Goal: Obtain resource: Obtain resource

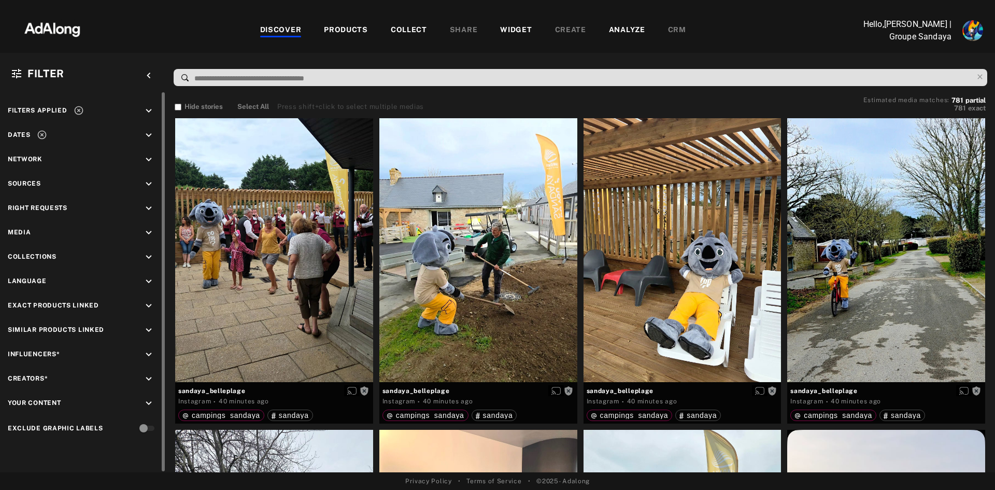
click at [145, 207] on icon "keyboard_arrow_down" at bounding box center [148, 208] width 11 height 11
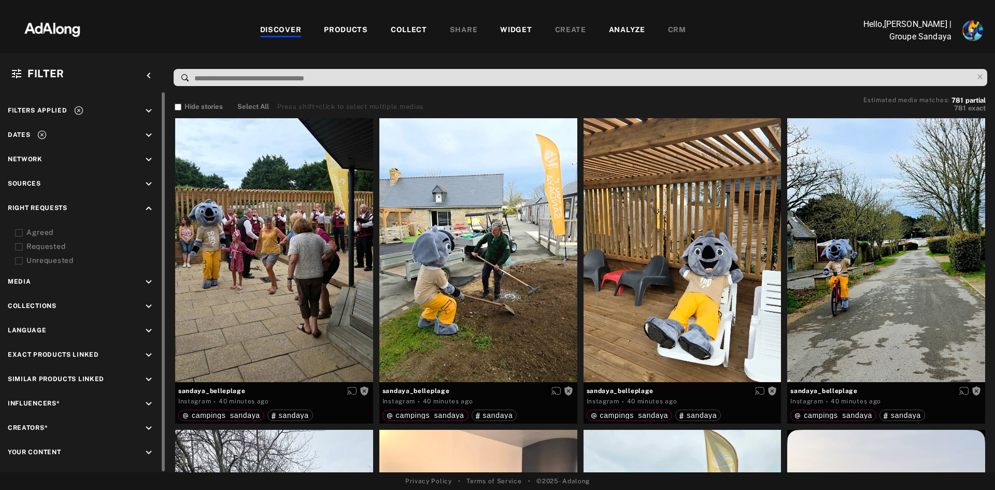
click at [67, 234] on div "Agreed" at bounding box center [92, 232] width 132 height 11
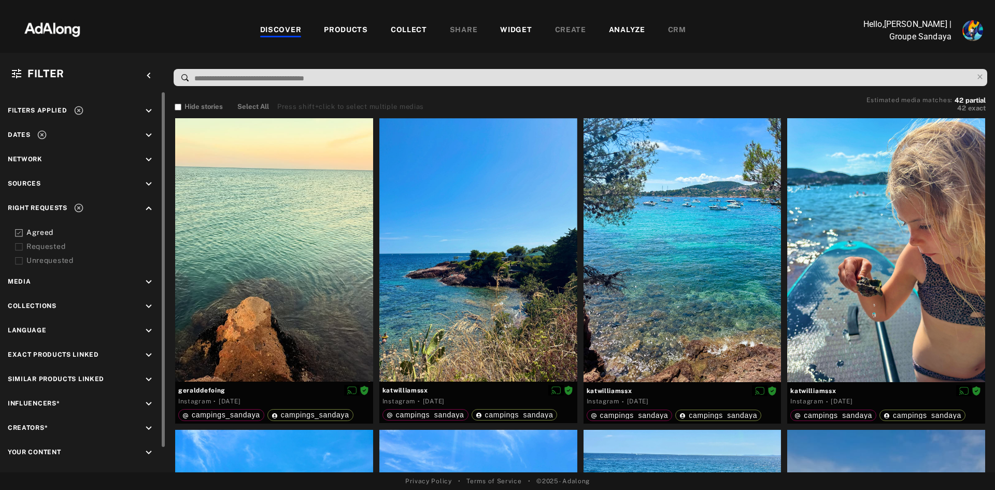
click at [236, 47] on div "DISCOVER PRODUCTS COLLECT SHARE WIDGET CREATE ANALYZE CRM" at bounding box center [473, 30] width 750 height 35
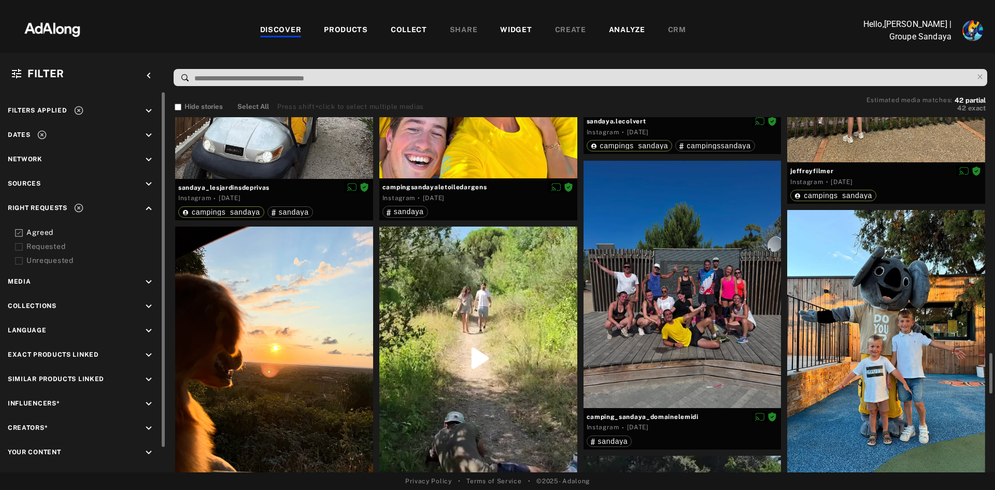
scroll to position [2177, 0]
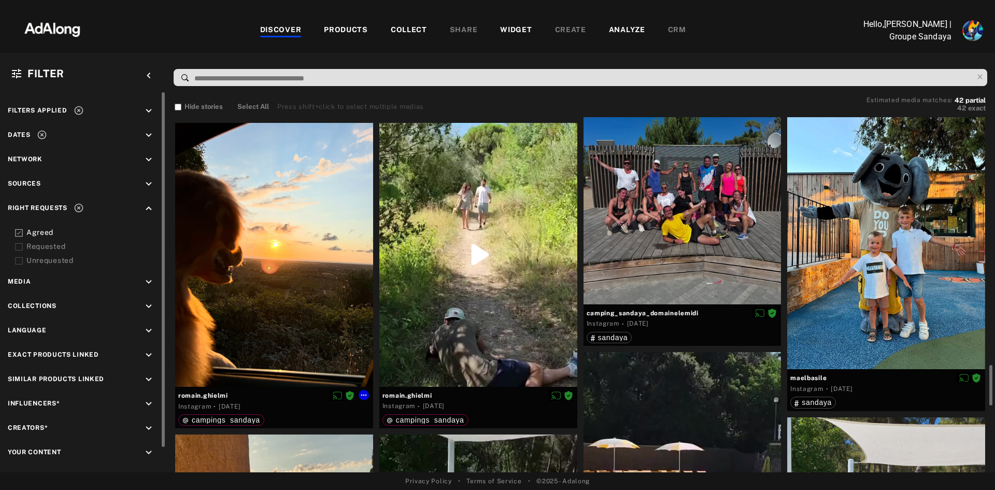
click at [314, 316] on div at bounding box center [274, 255] width 198 height 264
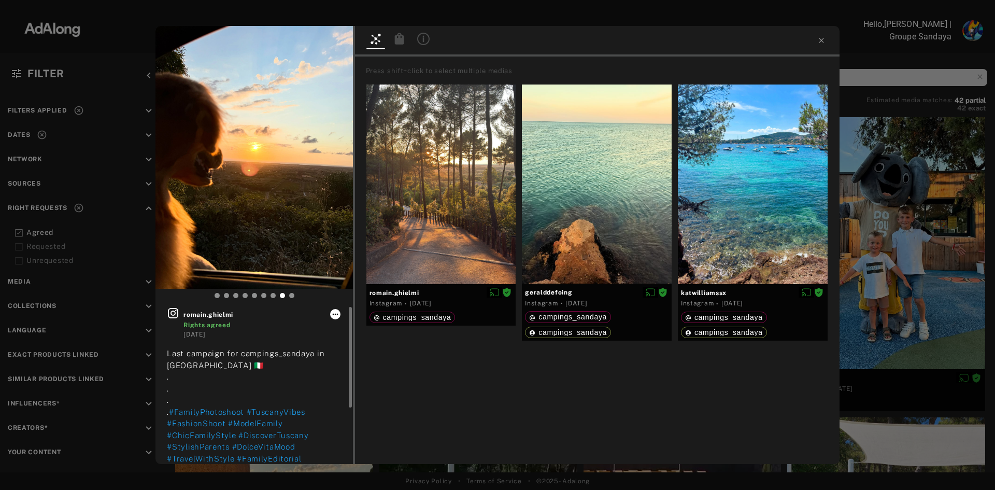
click at [337, 316] on icon at bounding box center [335, 314] width 8 height 8
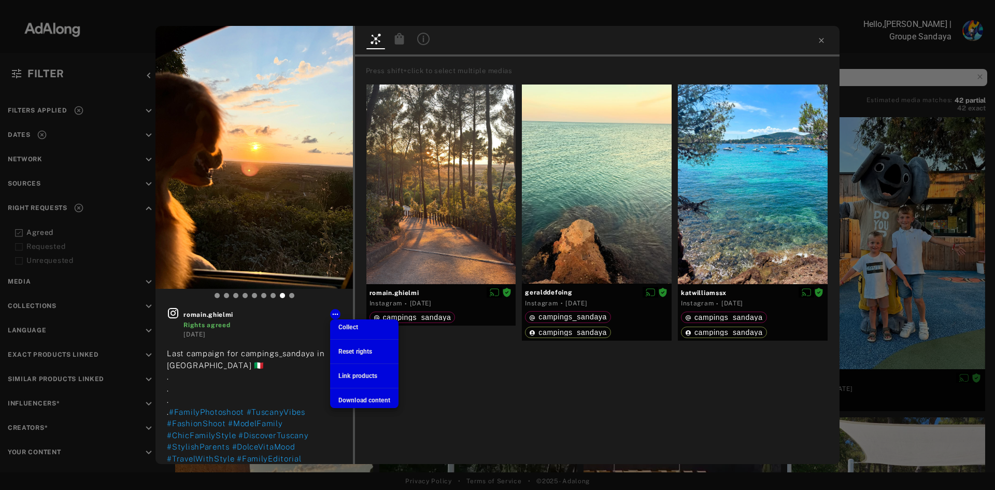
click at [346, 323] on div "Collect" at bounding box center [348, 326] width 20 height 9
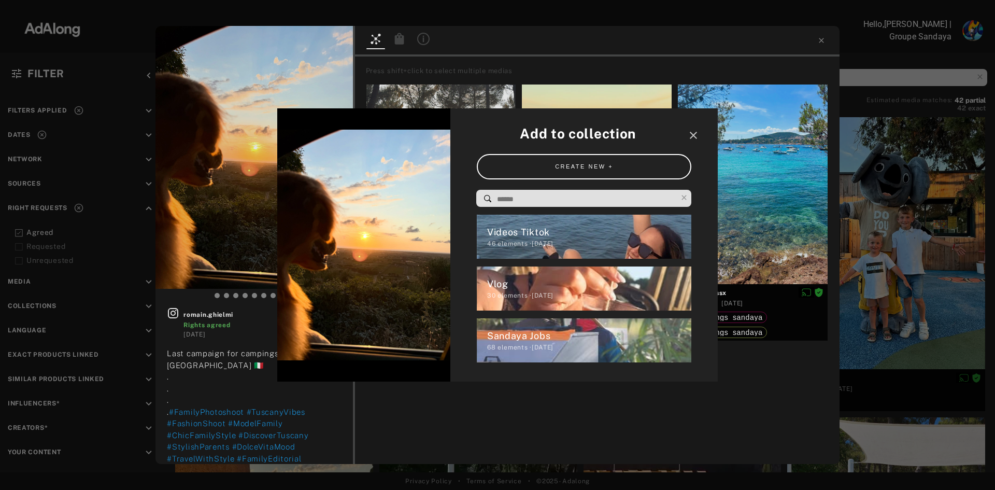
click at [536, 201] on input at bounding box center [586, 199] width 181 height 14
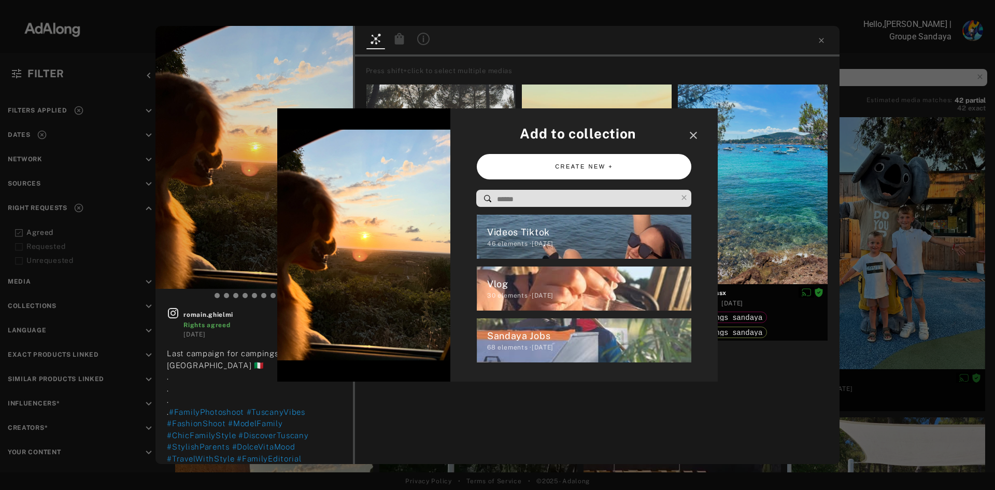
click at [599, 168] on button "CREATE NEW +" at bounding box center [584, 166] width 215 height 25
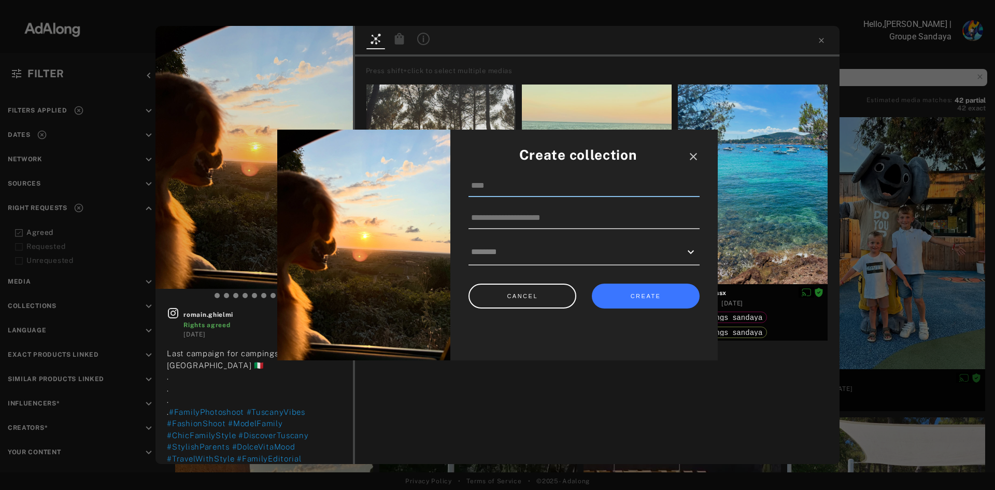
click at [519, 186] on input at bounding box center [583, 186] width 231 height 22
type input "******"
click at [534, 255] on input "text" at bounding box center [576, 252] width 210 height 16
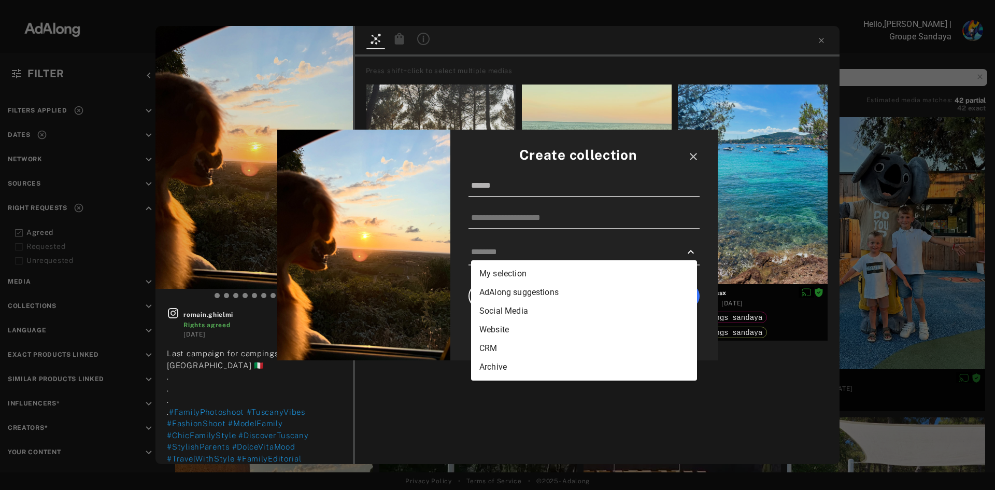
click at [501, 314] on li "Social Media" at bounding box center [584, 311] width 226 height 19
type input "**********"
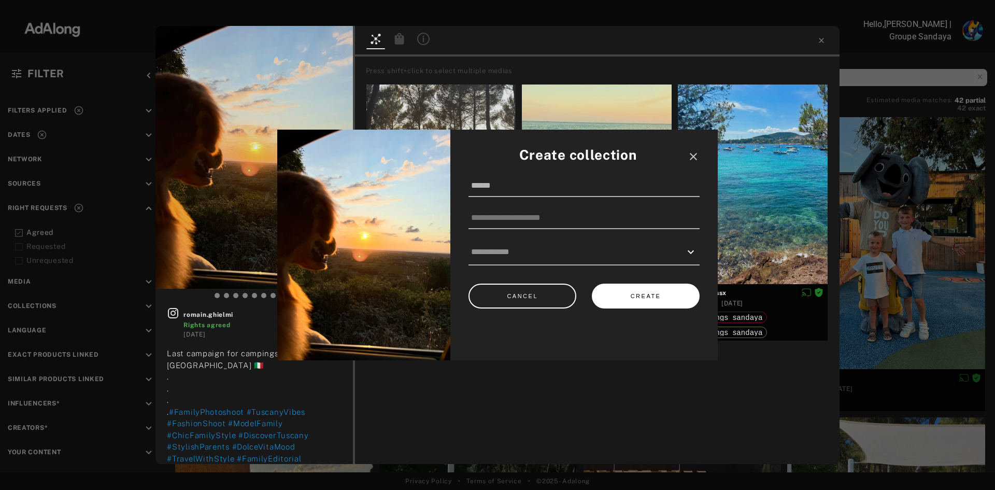
click at [643, 296] on button "CREATE" at bounding box center [646, 295] width 108 height 25
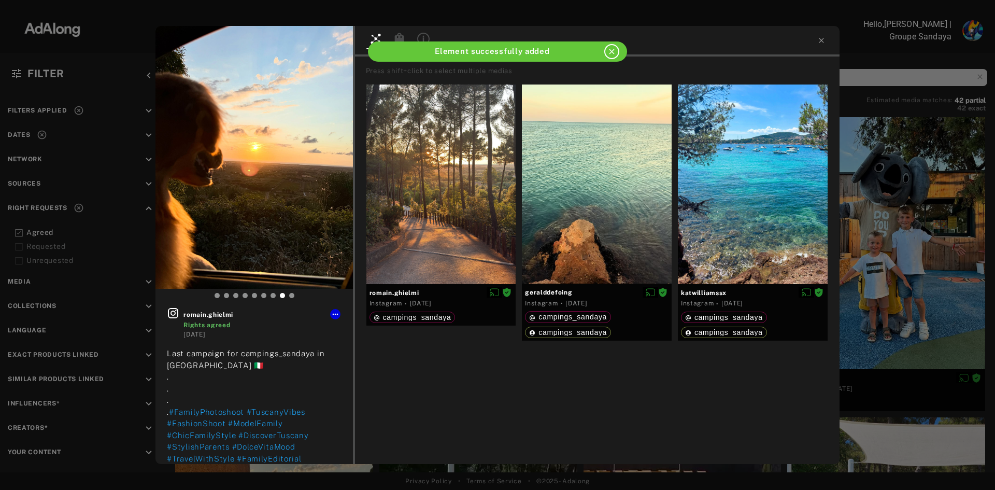
click at [611, 54] on icon "close" at bounding box center [611, 51] width 9 height 9
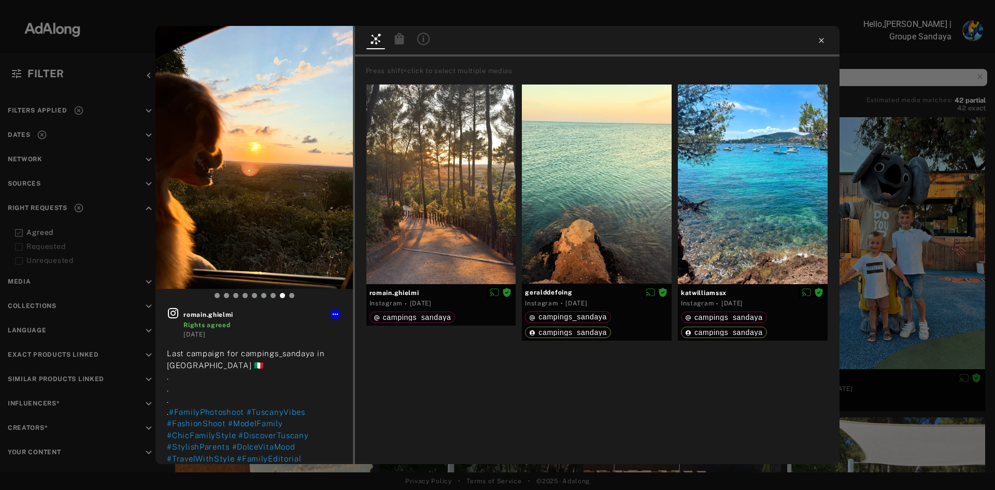
click at [821, 40] on icon at bounding box center [821, 40] width 5 height 5
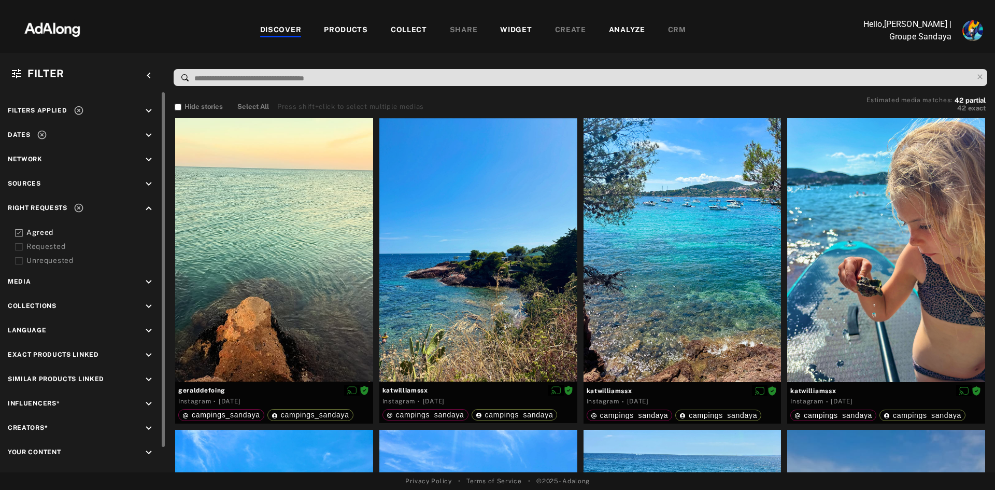
click at [20, 233] on icon at bounding box center [19, 233] width 8 height 8
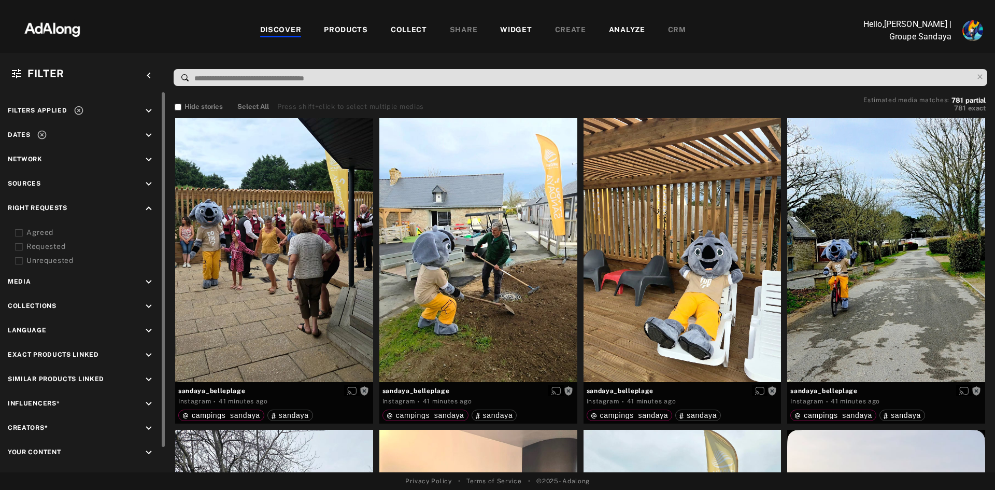
click at [149, 307] on icon "keyboard_arrow_down" at bounding box center [148, 306] width 11 height 11
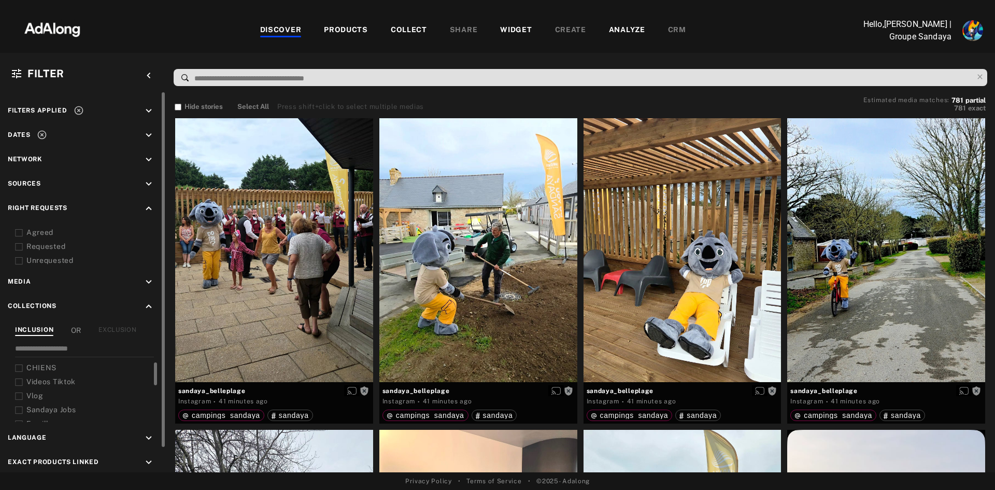
click at [19, 367] on icon at bounding box center [19, 368] width 8 height 8
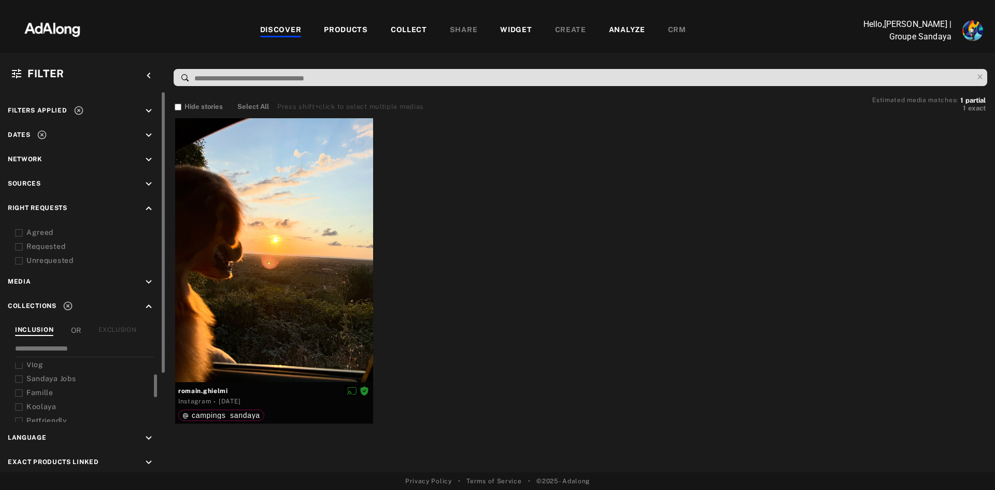
scroll to position [62, 0]
click at [20, 388] on icon at bounding box center [19, 390] width 8 height 8
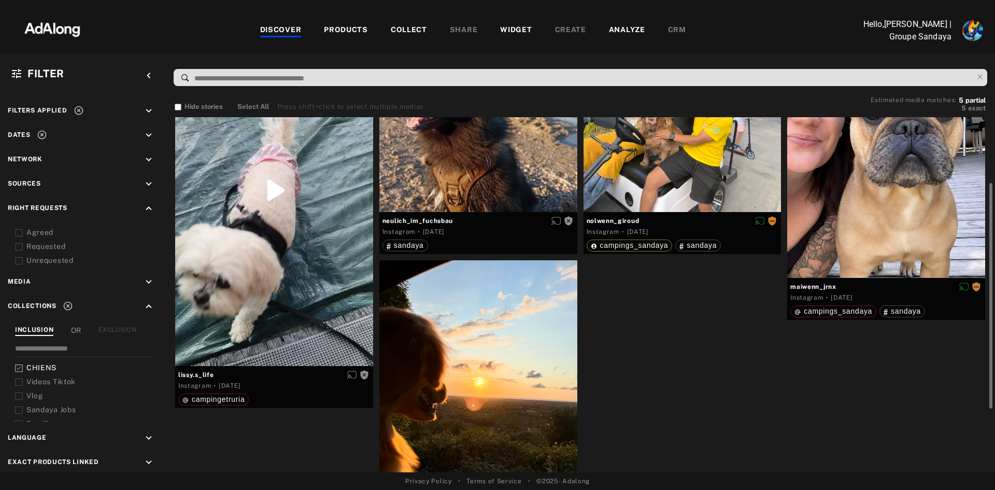
scroll to position [204, 0]
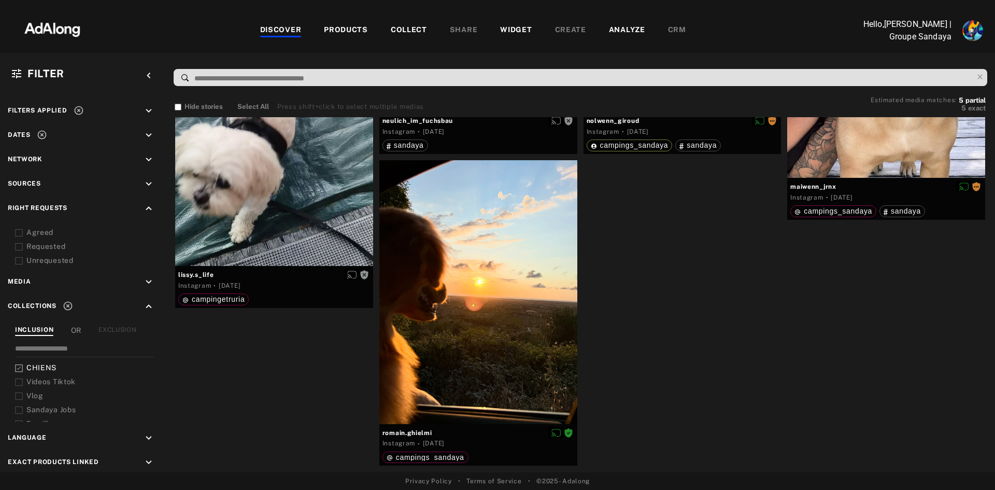
click at [18, 367] on icon at bounding box center [19, 368] width 8 height 8
click at [43, 362] on div "CHIENS" at bounding box center [92, 367] width 132 height 11
click at [22, 367] on icon at bounding box center [19, 368] width 8 height 8
click at [408, 28] on div "COLLECT" at bounding box center [409, 30] width 36 height 12
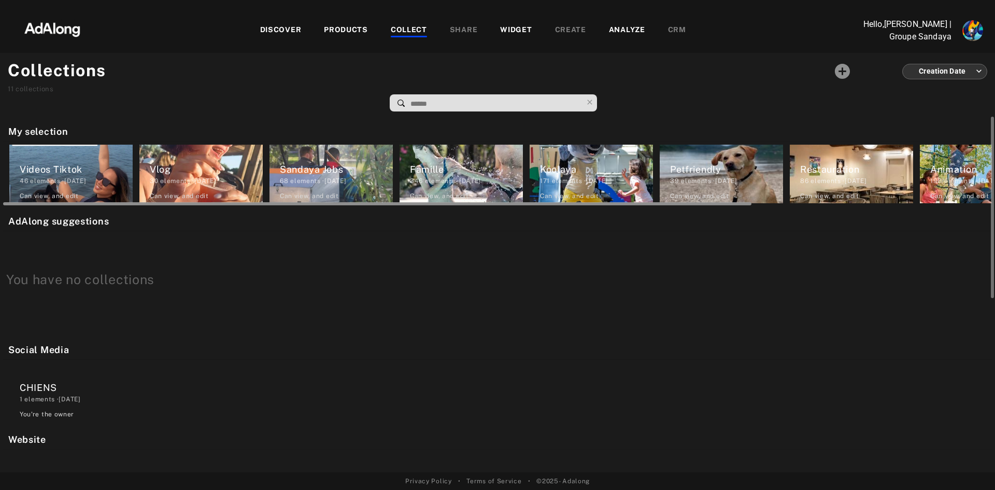
drag, startPoint x: 744, startPoint y: 203, endPoint x: 325, endPoint y: 203, distance: 419.2
click at [325, 203] on div at bounding box center [377, 203] width 748 height 3
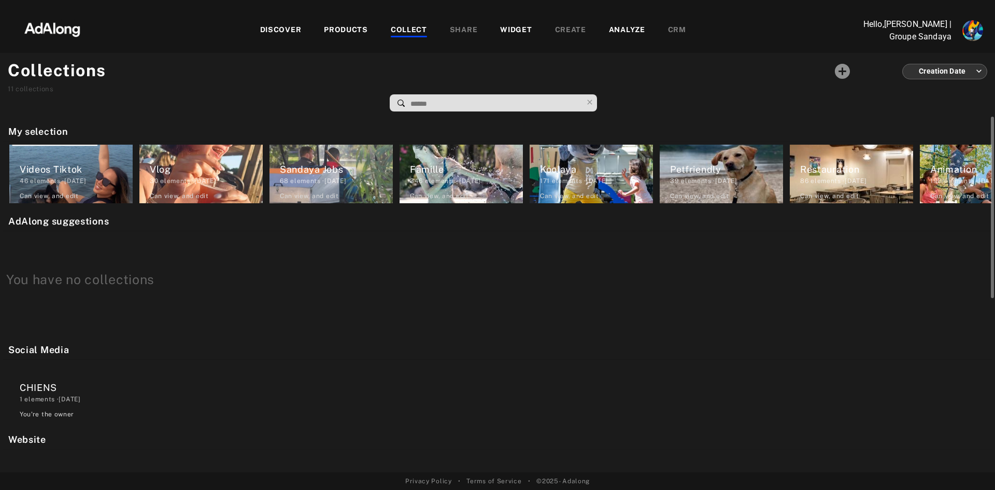
click at [56, 400] on div "1 elements · [DATE]" at bounding box center [76, 398] width 113 height 9
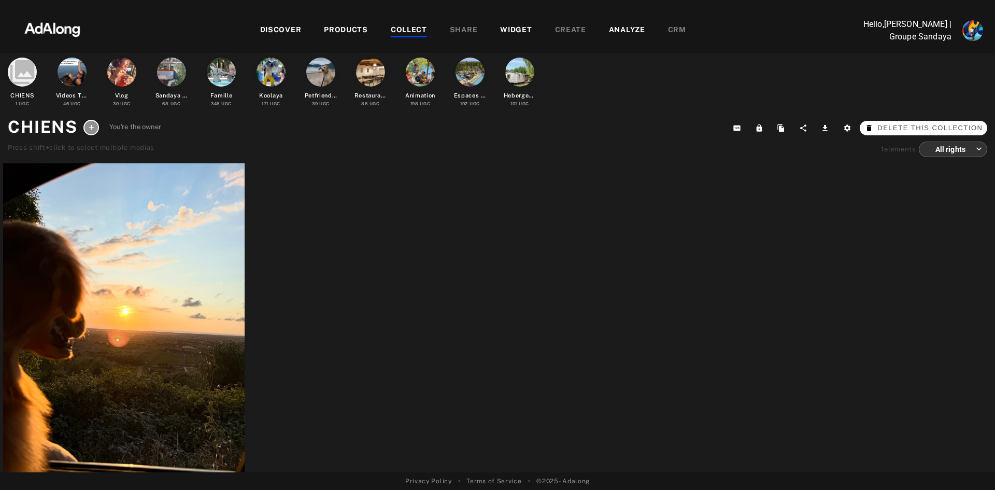
click at [980, 126] on span "Delete this collection" at bounding box center [929, 128] width 105 height 10
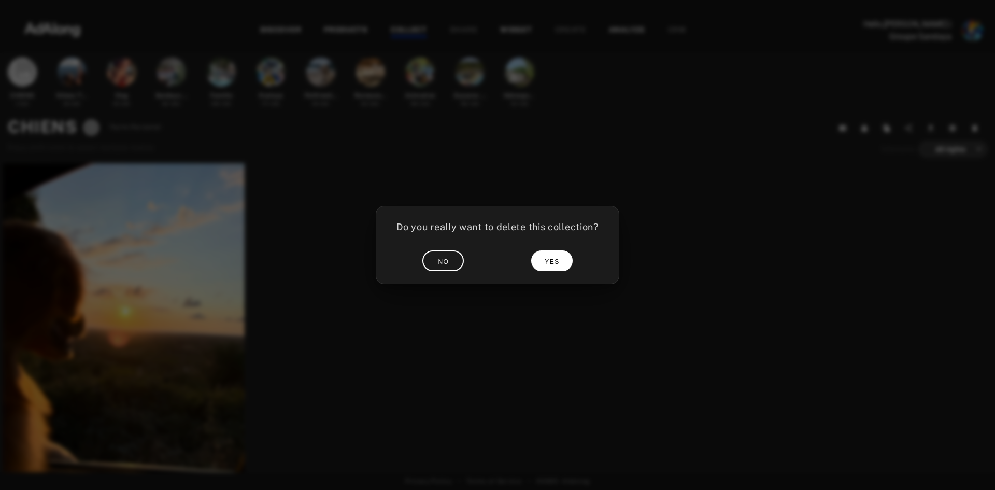
click at [567, 263] on button "YES" at bounding box center [551, 260] width 41 height 20
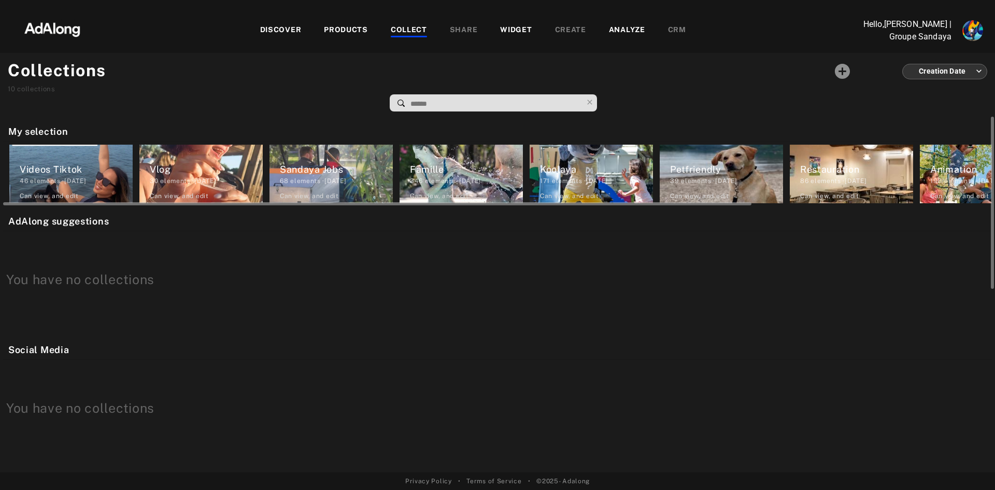
click at [735, 166] on div "Petfriendly" at bounding box center [726, 169] width 113 height 14
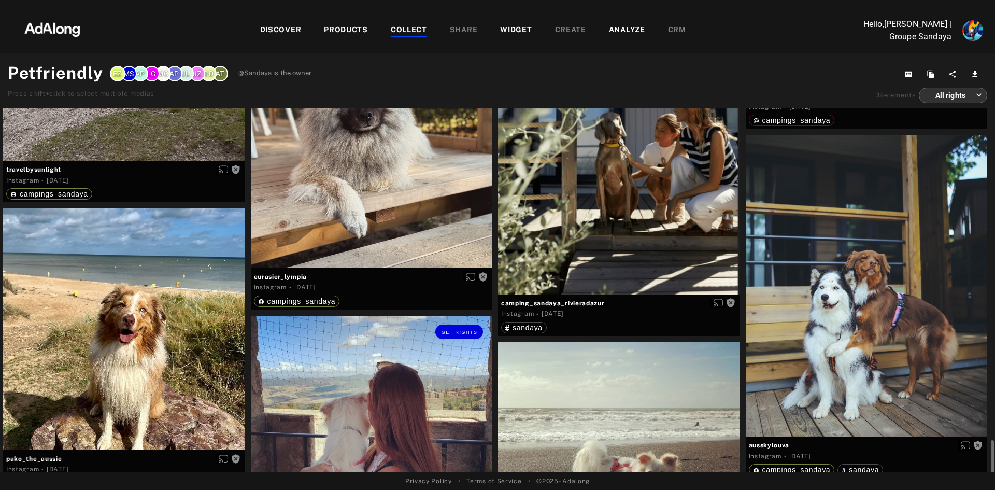
scroll to position [2531, 0]
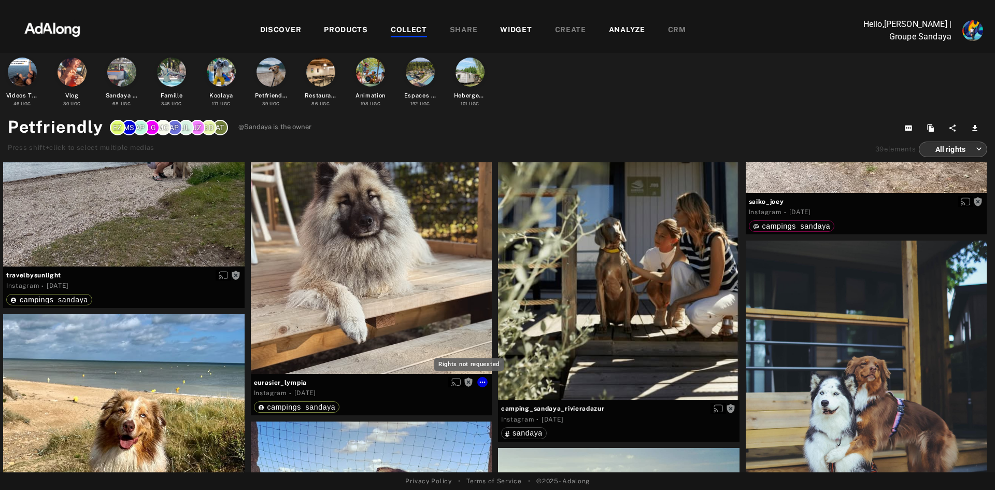
click at [468, 381] on icon "Rights not requested" at bounding box center [467, 381] width 5 height 3
click at [484, 379] on icon at bounding box center [482, 382] width 8 height 8
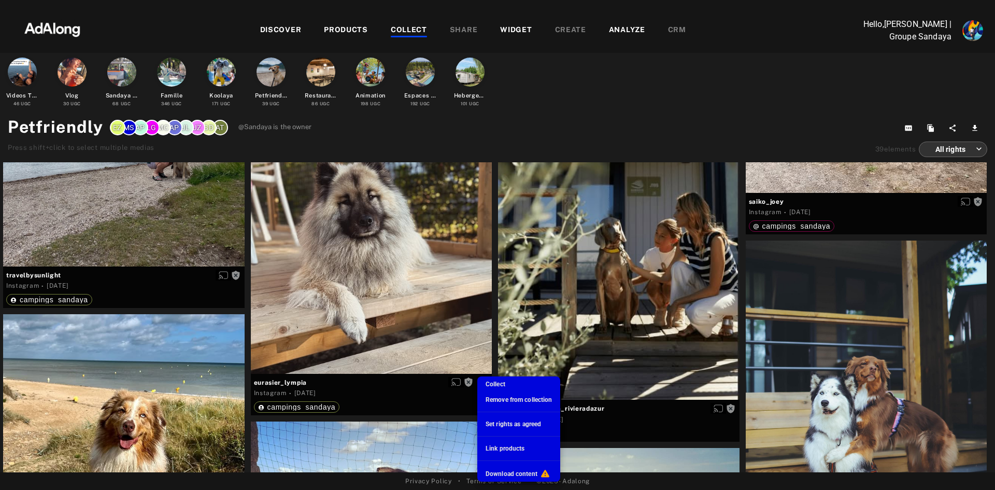
click at [506, 472] on span "Download content" at bounding box center [512, 473] width 52 height 7
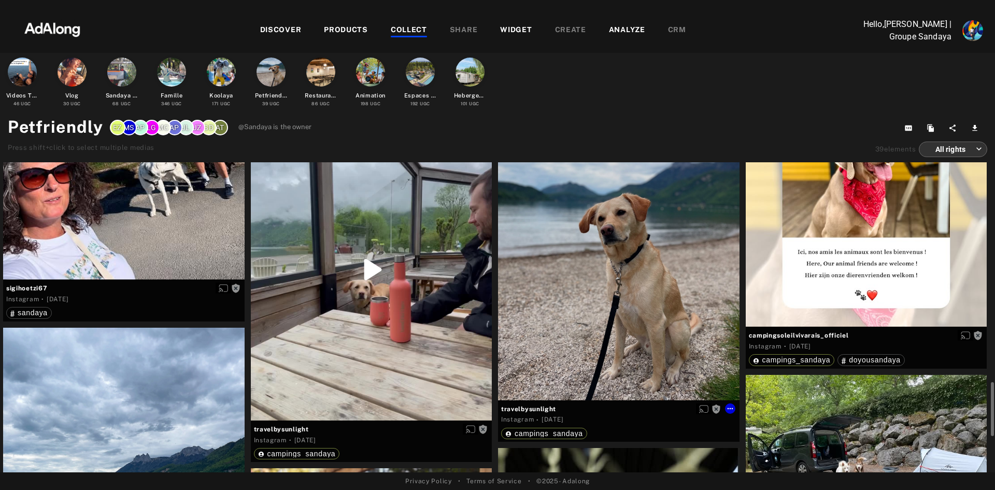
scroll to position [2116, 0]
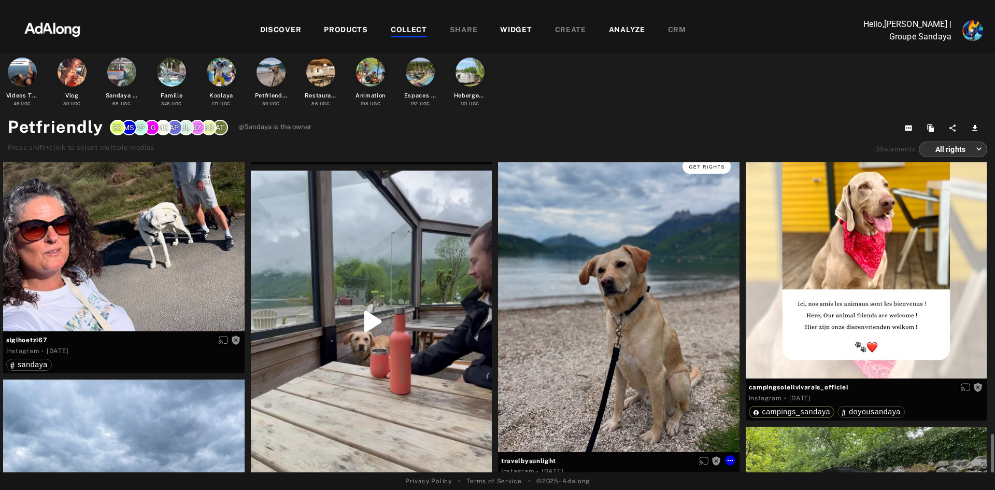
click at [714, 164] on button "Get rights" at bounding box center [707, 166] width 48 height 15
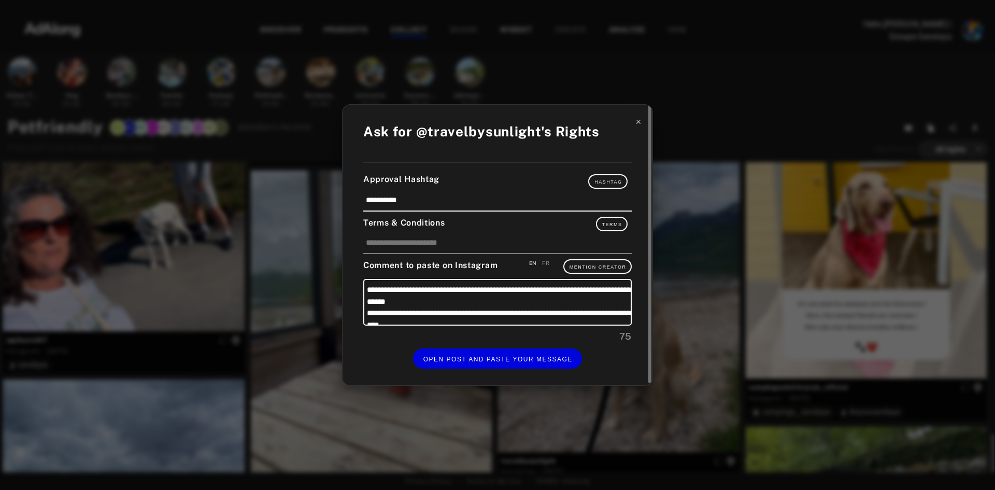
click at [639, 123] on icon at bounding box center [638, 121] width 7 height 7
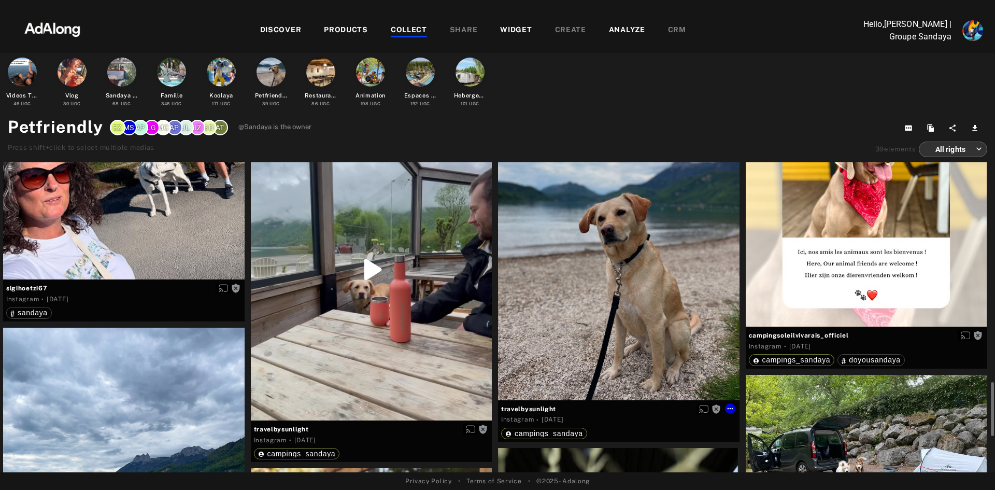
scroll to position [2116, 0]
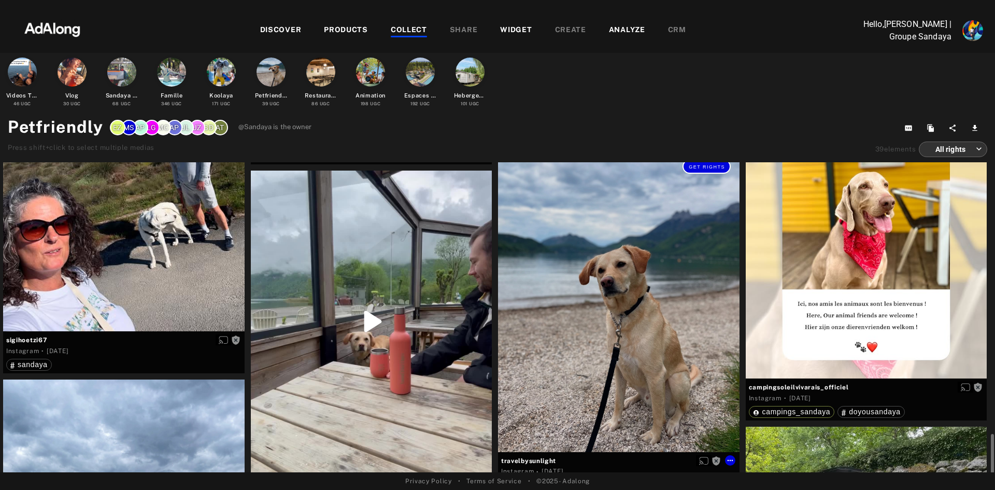
click at [710, 167] on span "Get rights" at bounding box center [707, 166] width 36 height 5
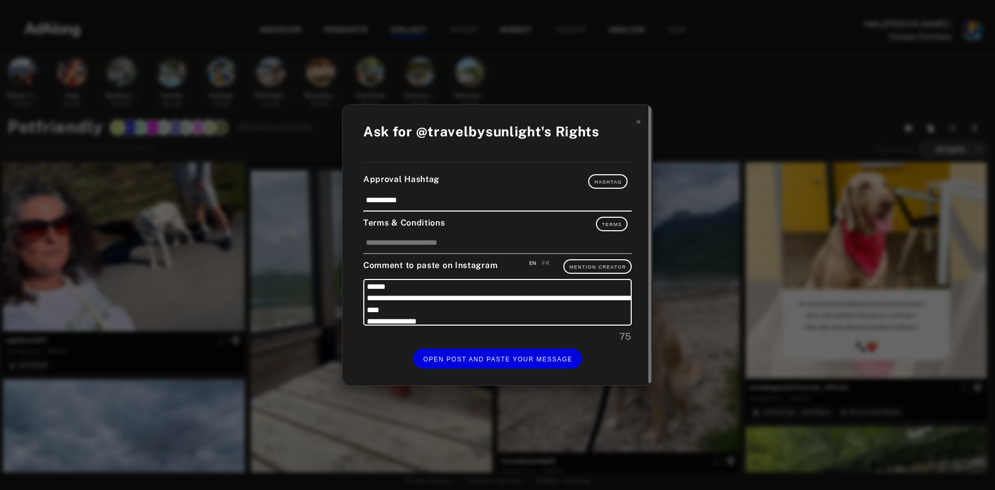
scroll to position [22, 0]
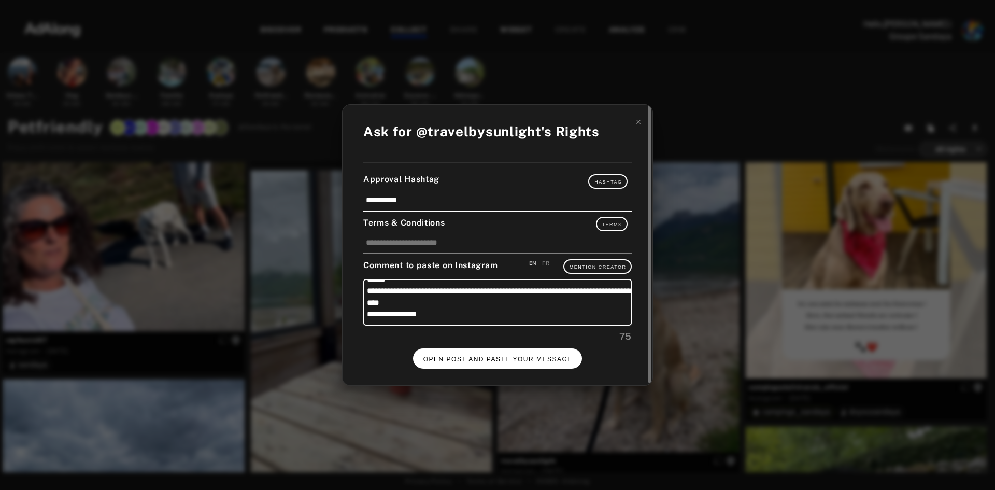
click at [494, 359] on span "OPEN POST AND PASTE YOUR MESSAGE" at bounding box center [497, 359] width 149 height 7
click at [496, 357] on span "DONE" at bounding box center [497, 359] width 21 height 7
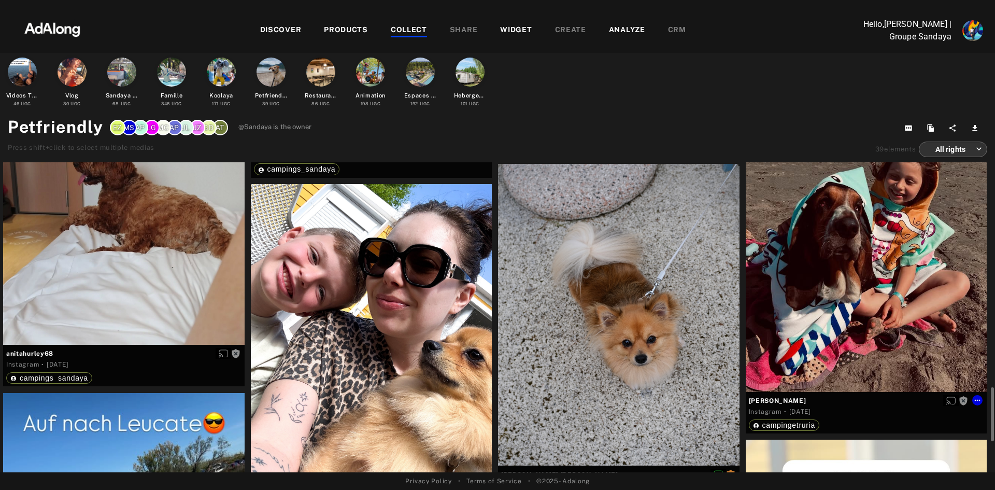
scroll to position [1701, 0]
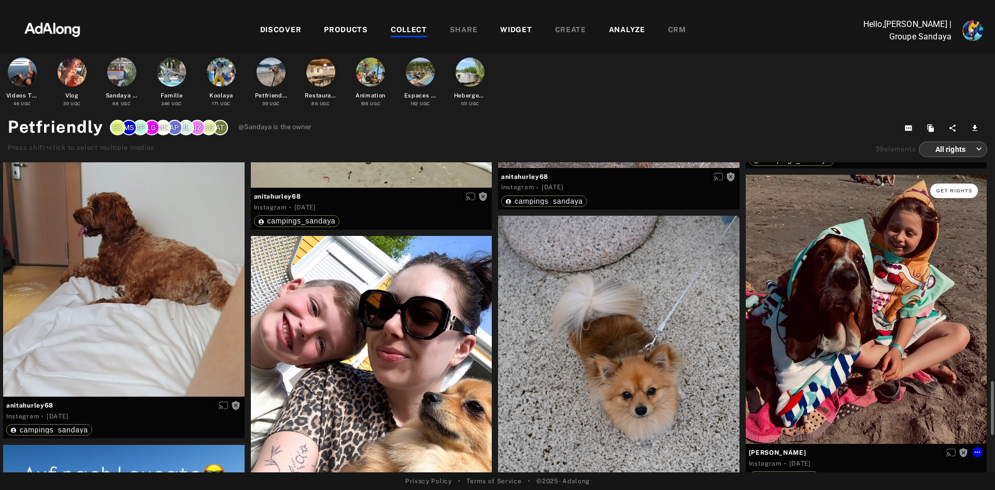
click at [955, 193] on button "Get rights" at bounding box center [954, 190] width 48 height 15
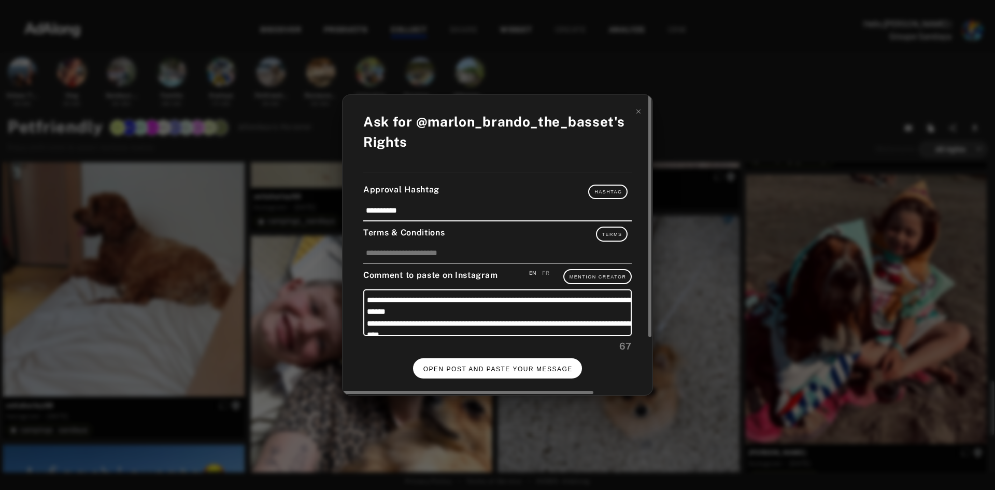
click at [470, 369] on span "OPEN POST AND PASTE YOUR MESSAGE" at bounding box center [497, 368] width 149 height 7
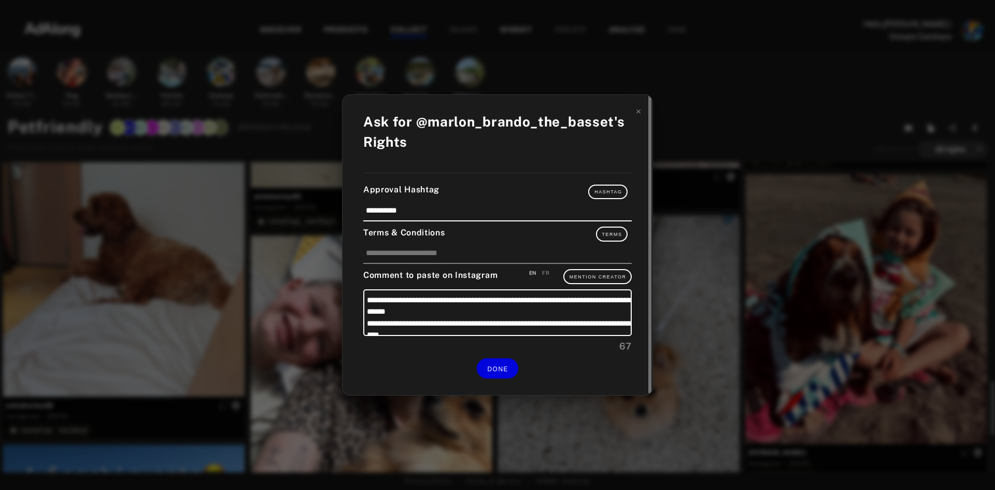
click at [546, 271] on div "FR" at bounding box center [545, 273] width 7 height 8
type textarea "**********"
click at [502, 365] on span "DONE" at bounding box center [497, 368] width 21 height 7
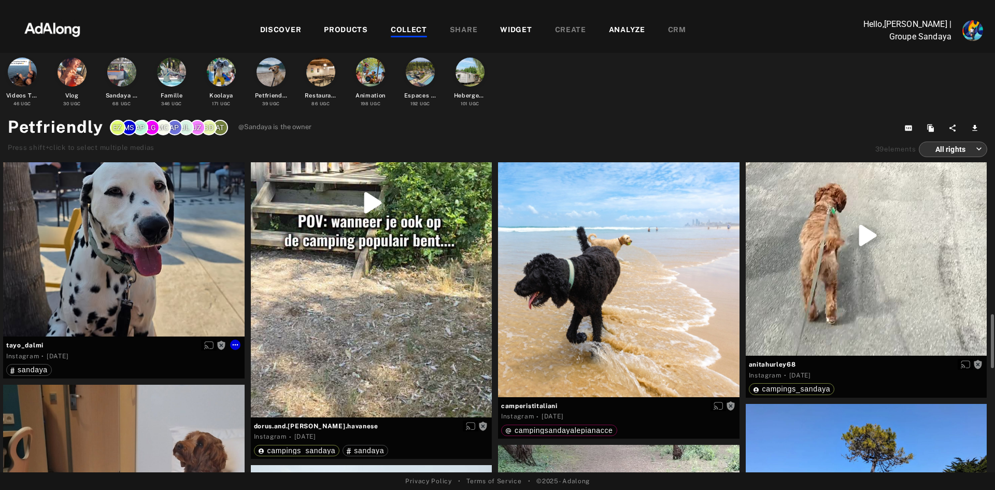
scroll to position [1131, 0]
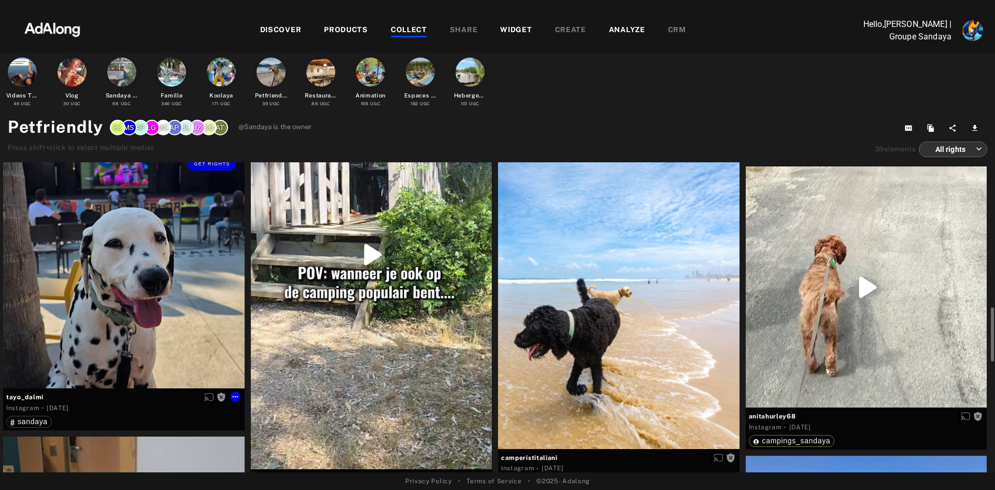
click at [173, 260] on div "Get rights" at bounding box center [123, 267] width 241 height 241
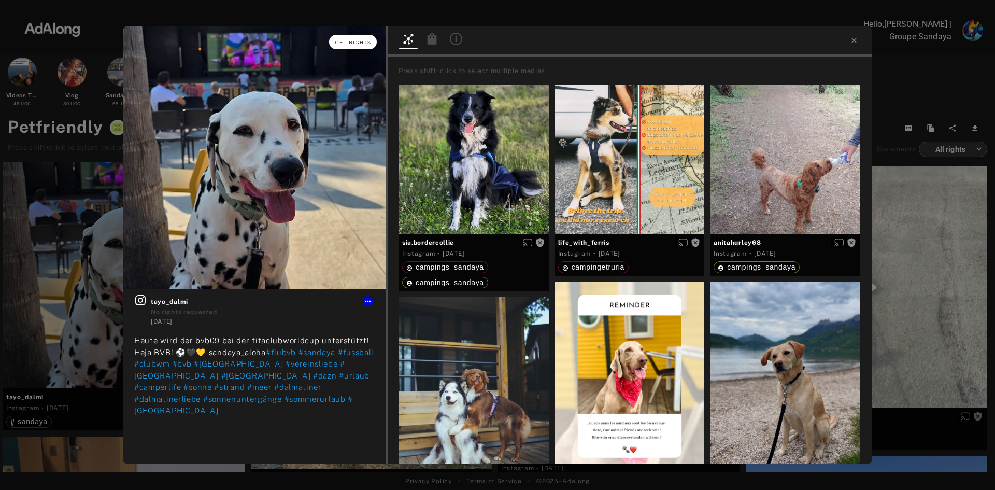
click at [358, 47] on button "Get rights" at bounding box center [353, 42] width 48 height 15
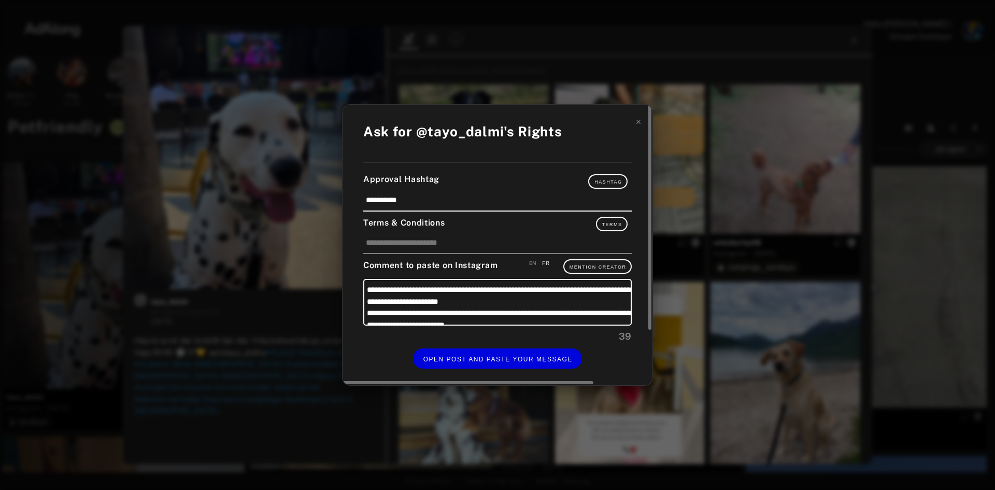
click at [531, 260] on div "EN" at bounding box center [533, 263] width 8 height 8
type textarea "**********"
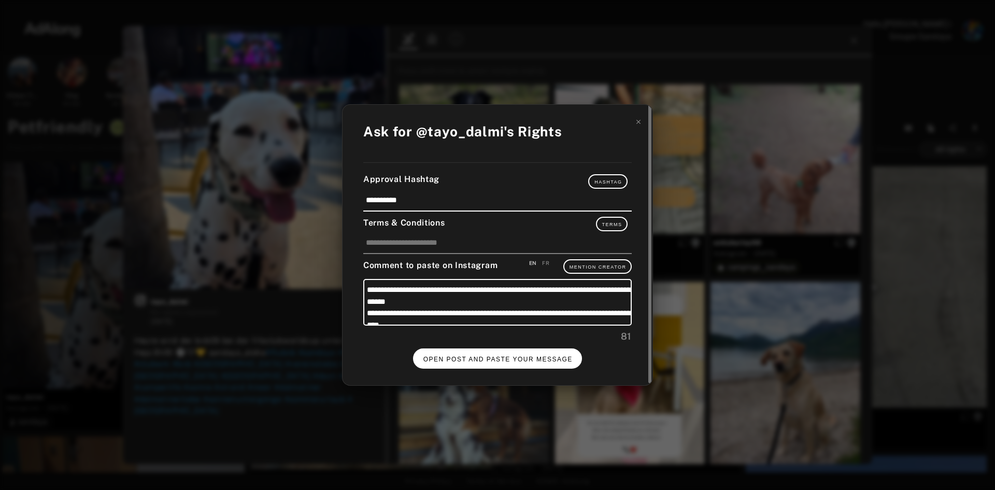
click at [498, 356] on span "OPEN POST AND PASTE YOUR MESSAGE" at bounding box center [497, 359] width 149 height 7
click at [492, 358] on span "DONE" at bounding box center [497, 359] width 21 height 7
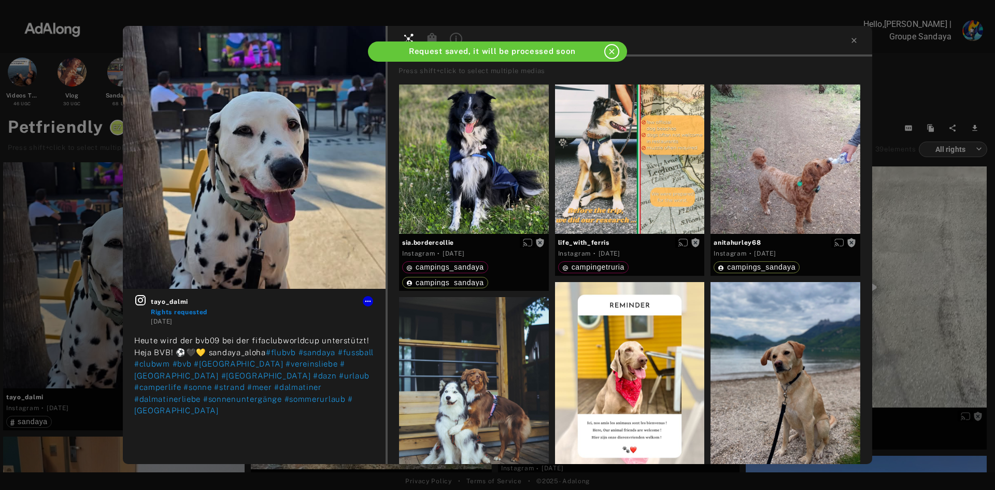
click at [614, 48] on icon "close" at bounding box center [611, 51] width 9 height 9
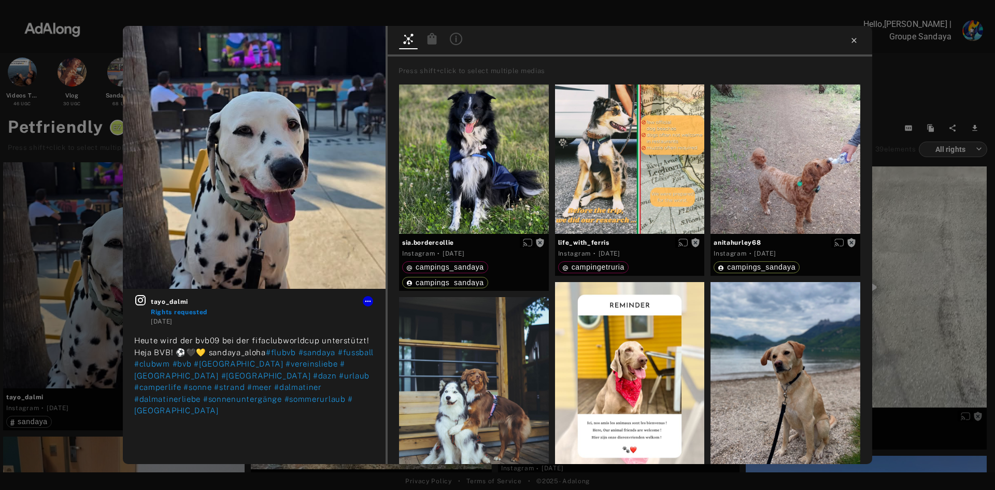
click at [855, 41] on icon at bounding box center [853, 40] width 5 height 5
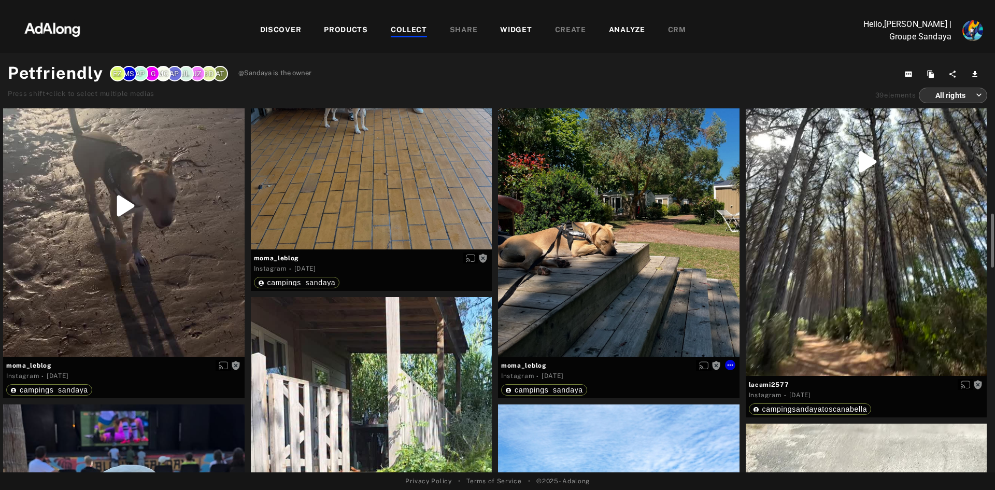
scroll to position [769, 0]
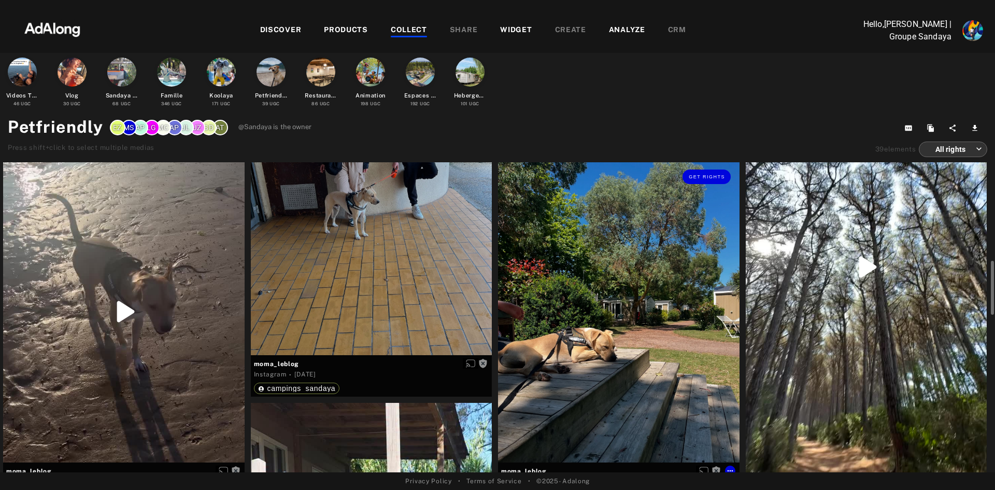
click at [641, 304] on div "Get rights" at bounding box center [618, 312] width 241 height 302
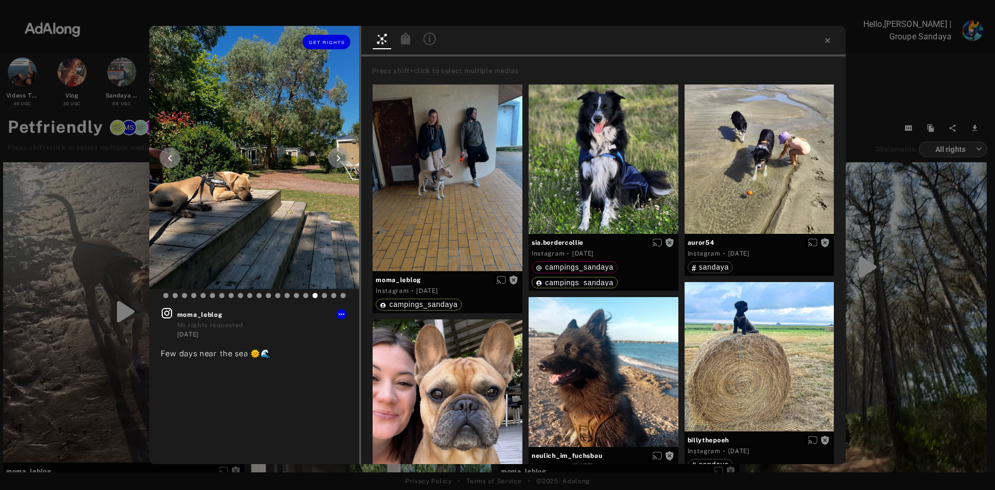
click at [338, 158] on icon at bounding box center [338, 158] width 12 height 12
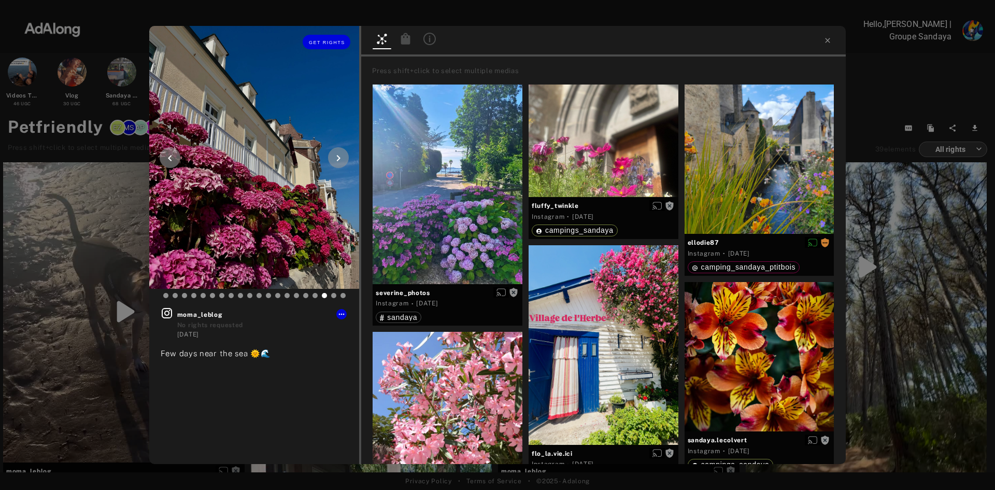
click at [170, 154] on icon at bounding box center [170, 158] width 12 height 12
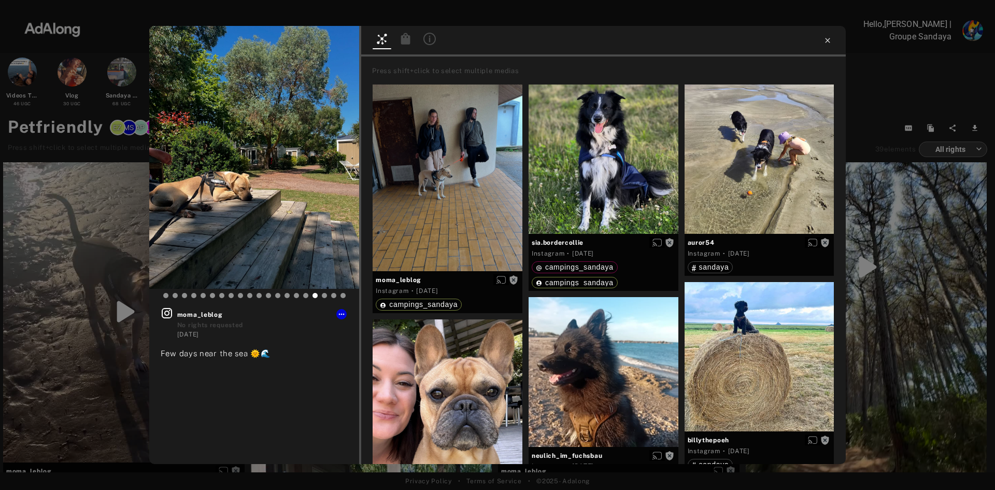
click at [826, 41] on icon at bounding box center [827, 40] width 8 height 8
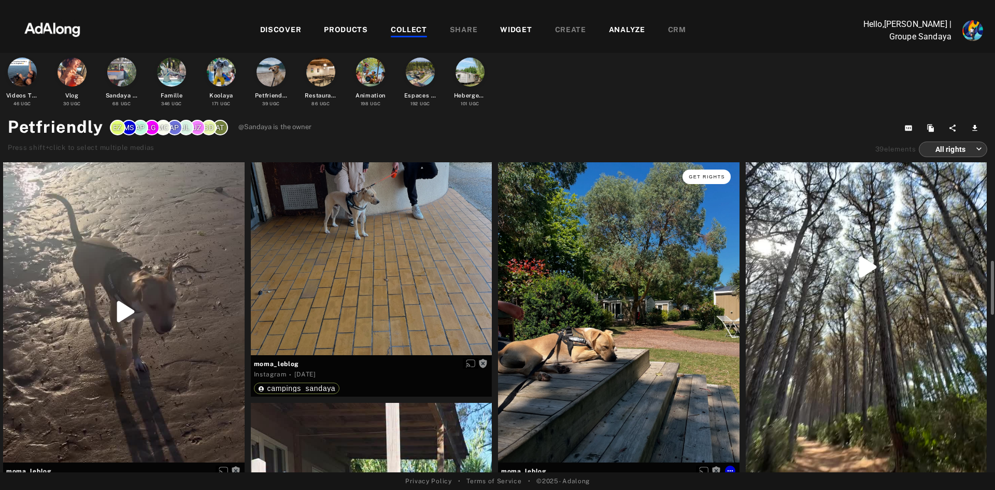
click at [707, 179] on span "Get rights" at bounding box center [707, 176] width 36 height 5
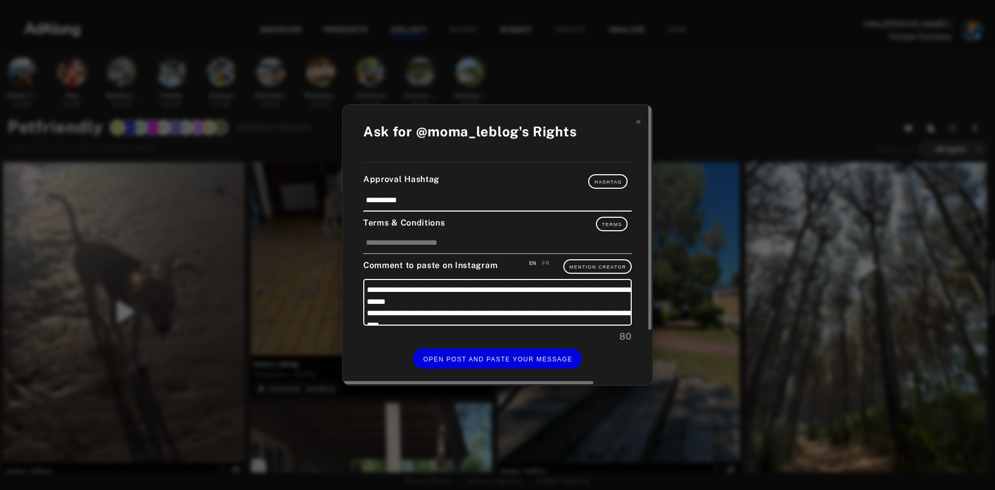
click at [543, 263] on div "FR" at bounding box center [545, 263] width 7 height 8
type textarea "**********"
click at [639, 119] on icon at bounding box center [638, 121] width 7 height 7
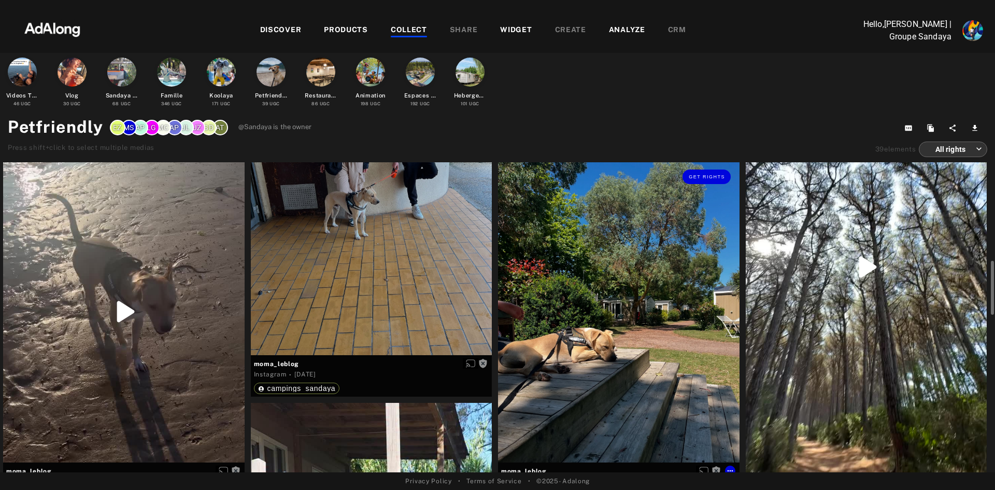
click at [645, 243] on div "Get rights" at bounding box center [618, 312] width 241 height 302
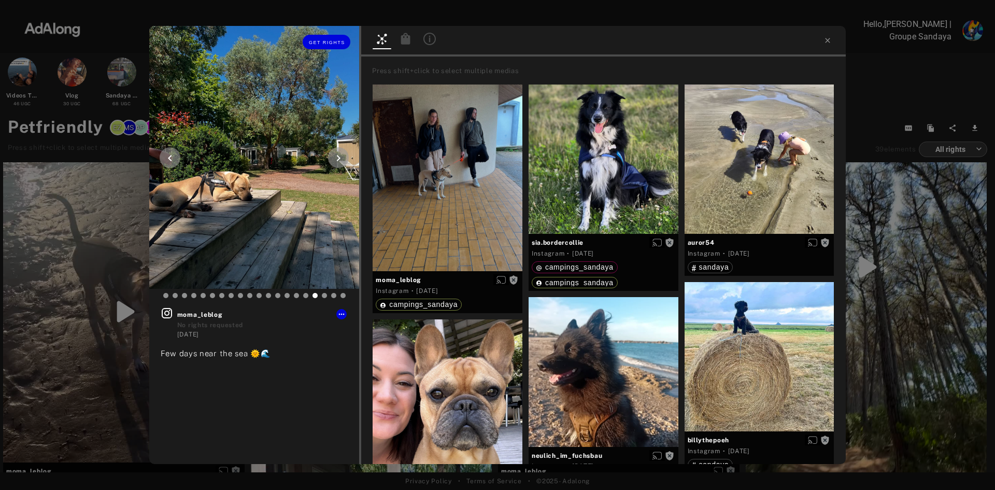
click at [338, 156] on icon at bounding box center [339, 158] width 4 height 6
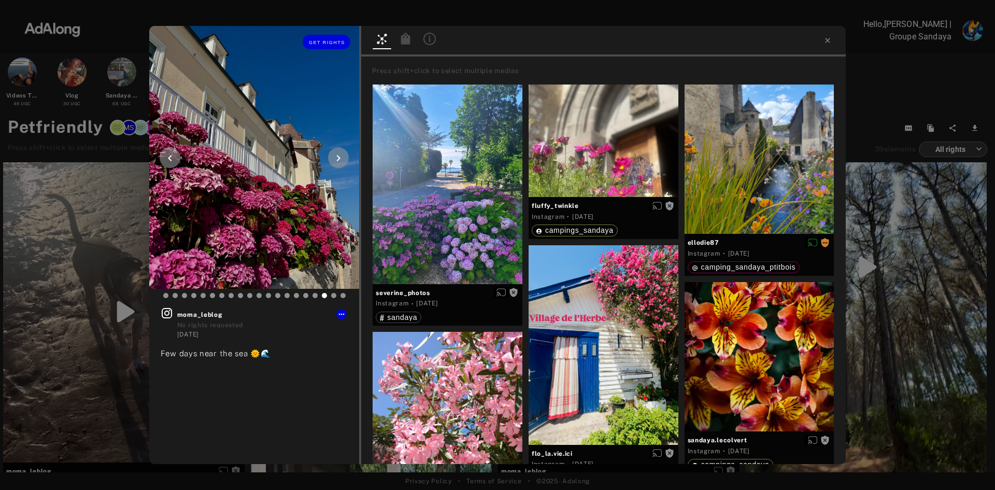
click at [338, 156] on icon at bounding box center [339, 158] width 4 height 6
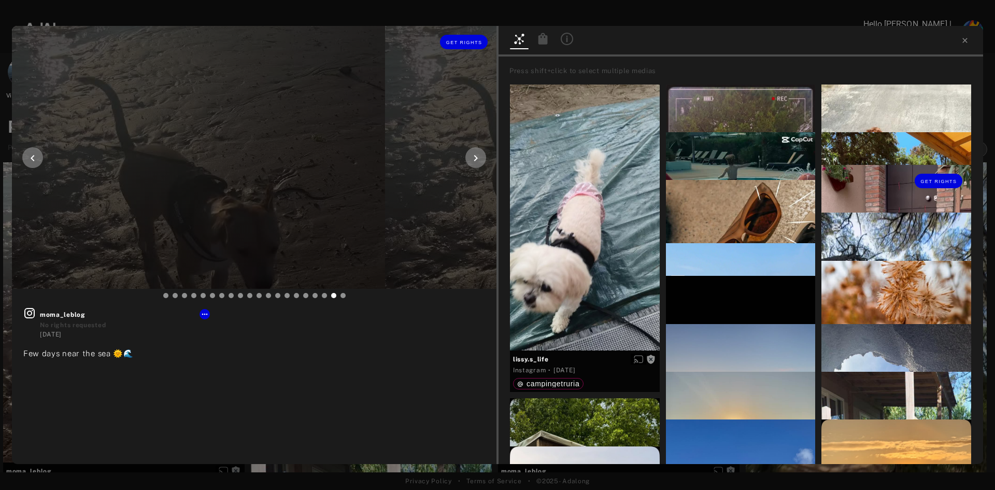
type input "***"
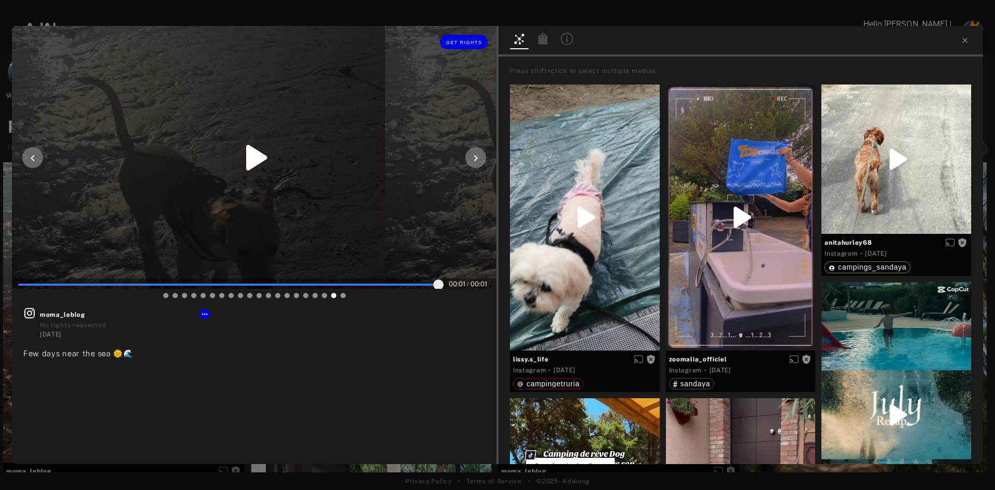
click at [475, 166] on div at bounding box center [475, 157] width 21 height 21
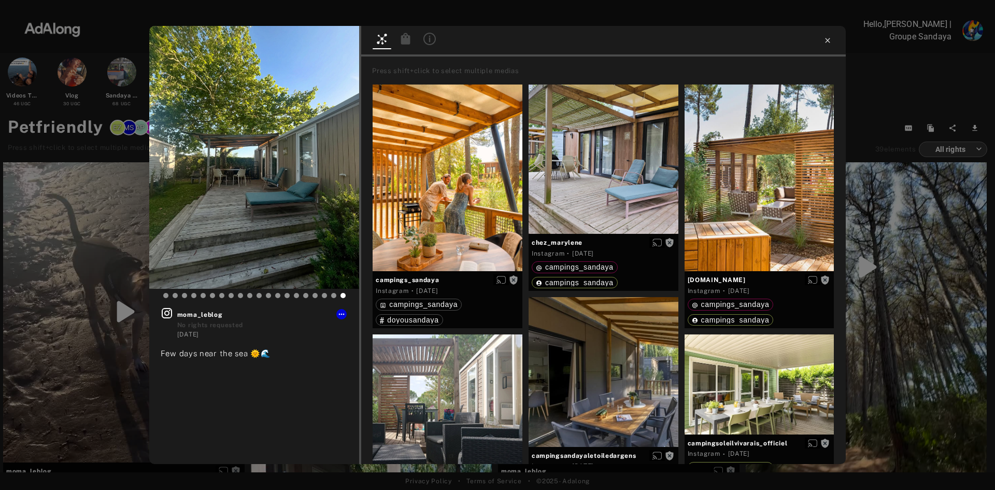
click at [827, 40] on icon at bounding box center [827, 40] width 8 height 8
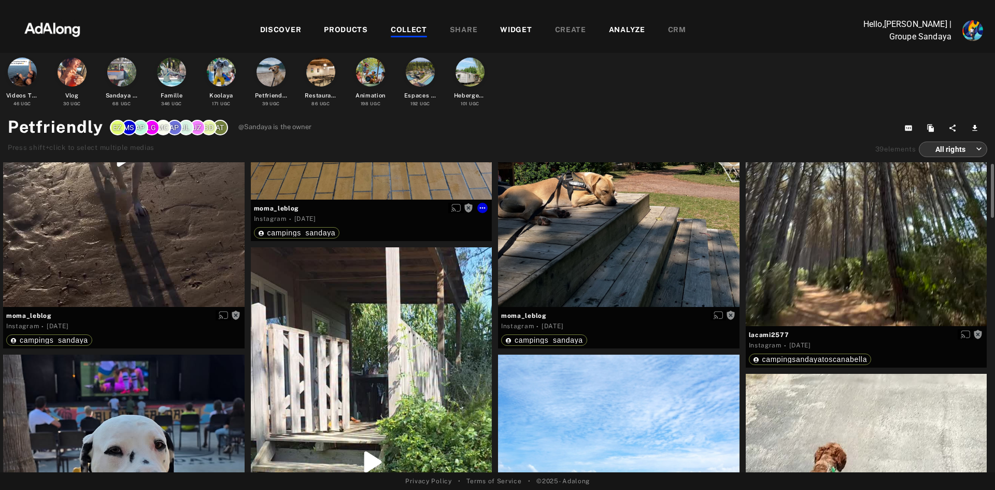
scroll to position [820, 0]
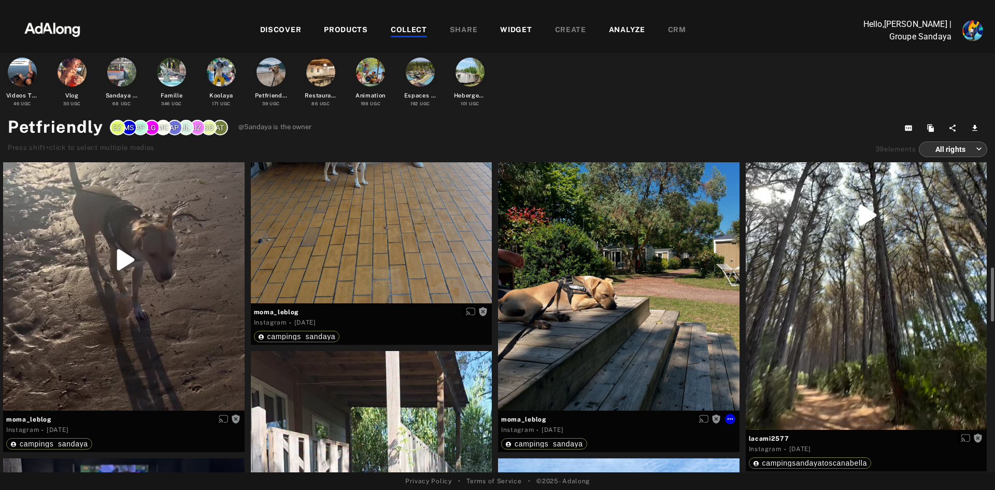
click at [617, 302] on div "Get rights" at bounding box center [618, 260] width 241 height 302
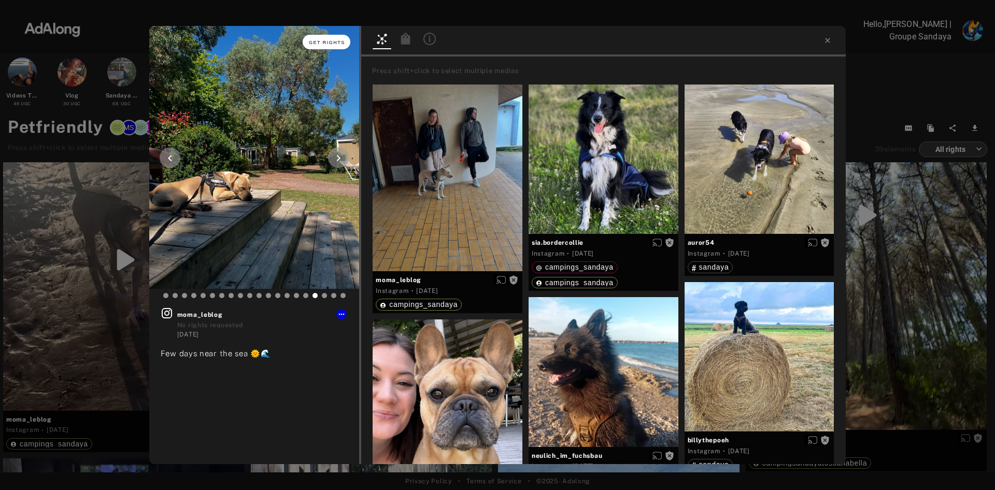
click at [334, 42] on span "Get rights" at bounding box center [327, 42] width 36 height 5
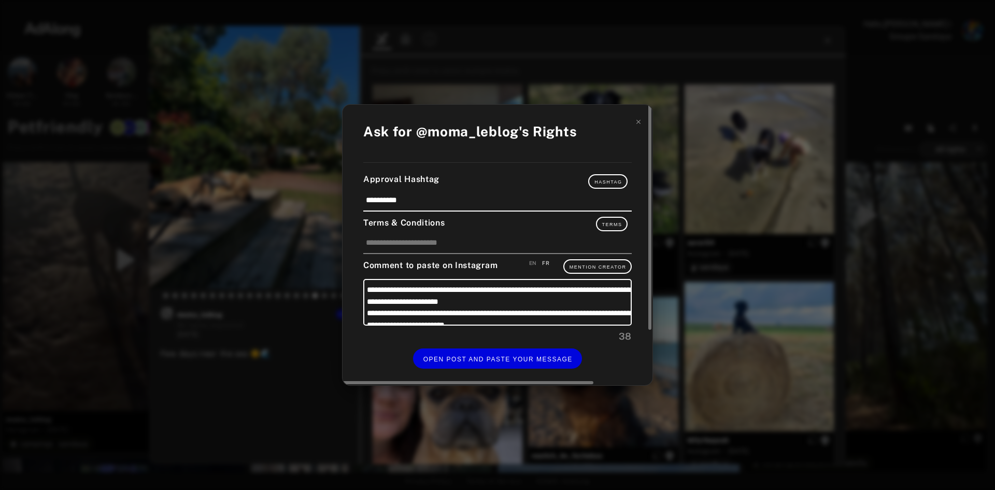
click at [533, 261] on div "EN" at bounding box center [533, 263] width 8 height 8
type textarea "**********"
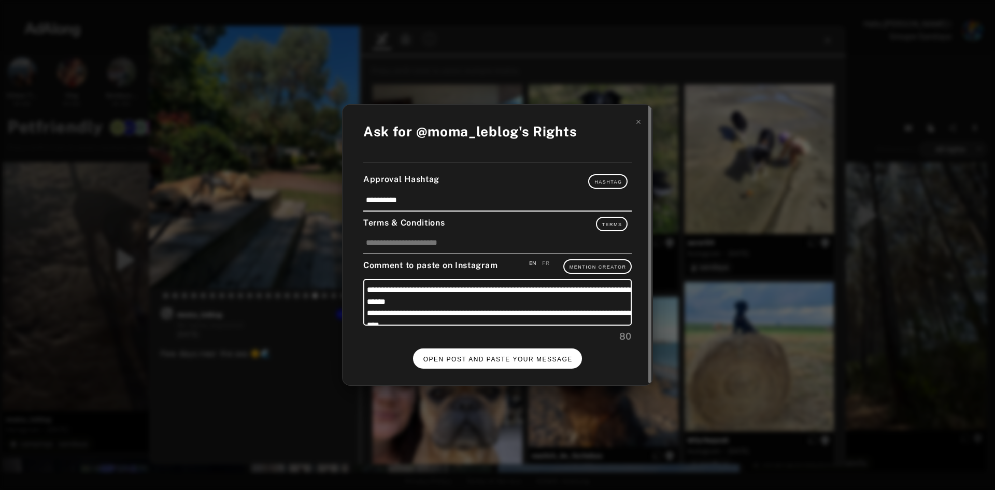
click at [503, 354] on button "OPEN POST AND PASTE YOUR MESSAGE" at bounding box center [497, 358] width 169 height 20
click at [496, 356] on span "DONE" at bounding box center [497, 359] width 21 height 7
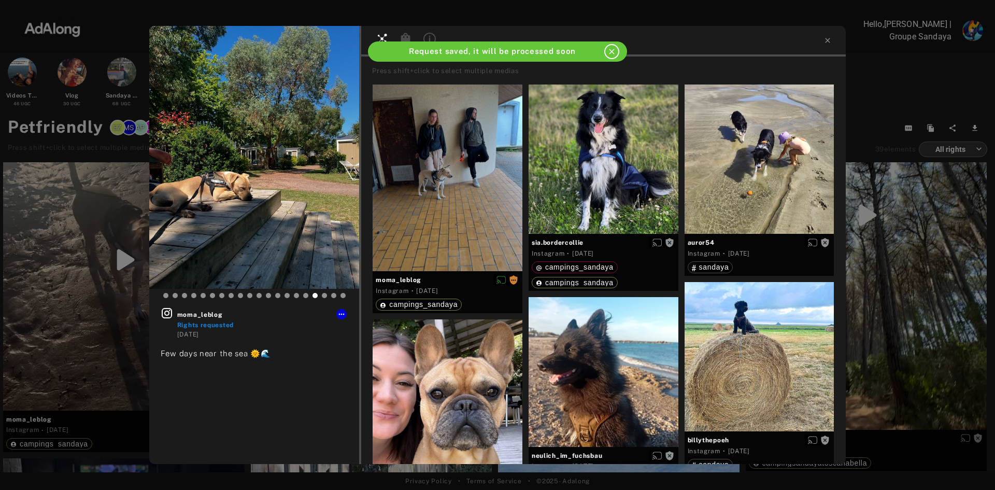
click at [613, 50] on icon "close" at bounding box center [611, 51] width 9 height 9
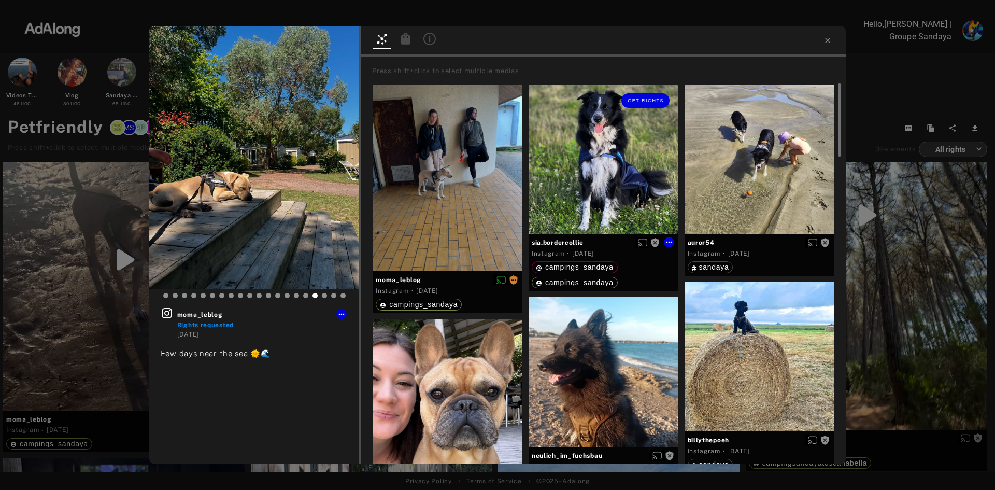
click at [614, 139] on div "Get rights" at bounding box center [604, 159] width 150 height 150
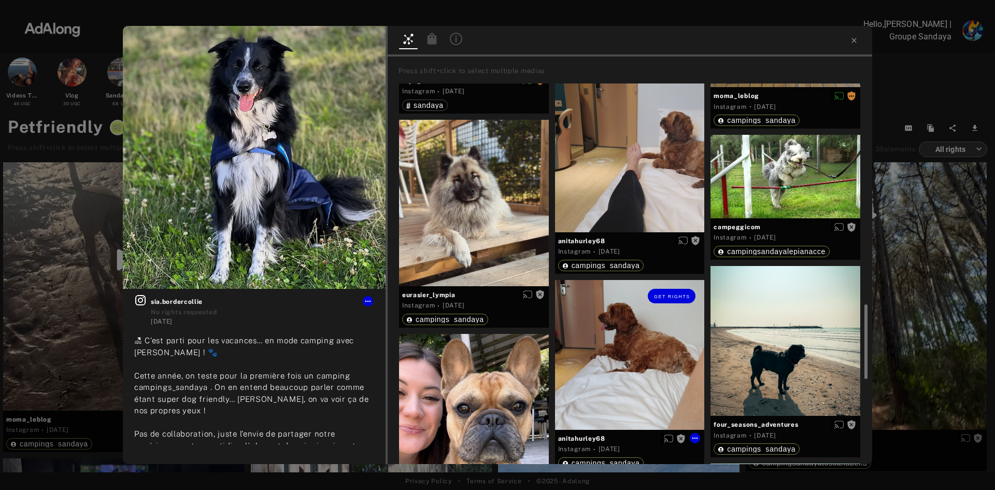
scroll to position [881, 0]
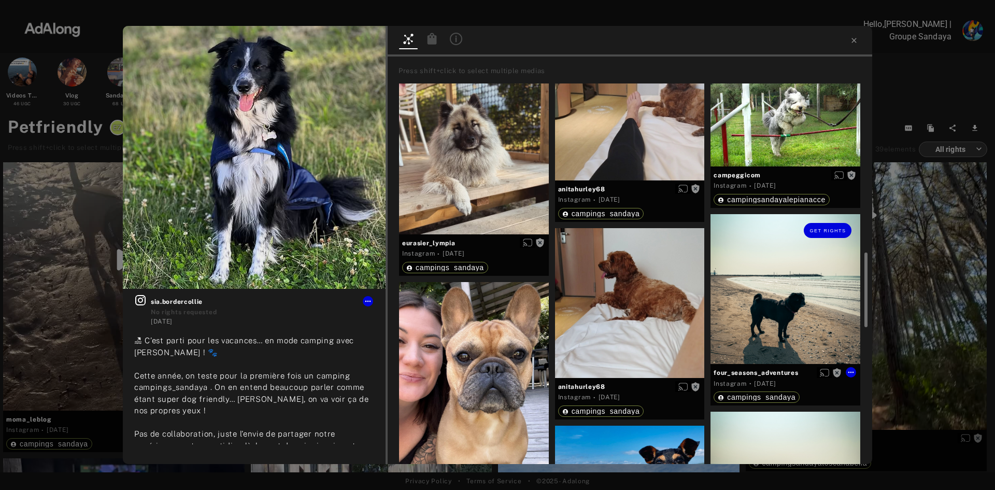
click at [773, 286] on div "Get rights" at bounding box center [785, 289] width 150 height 150
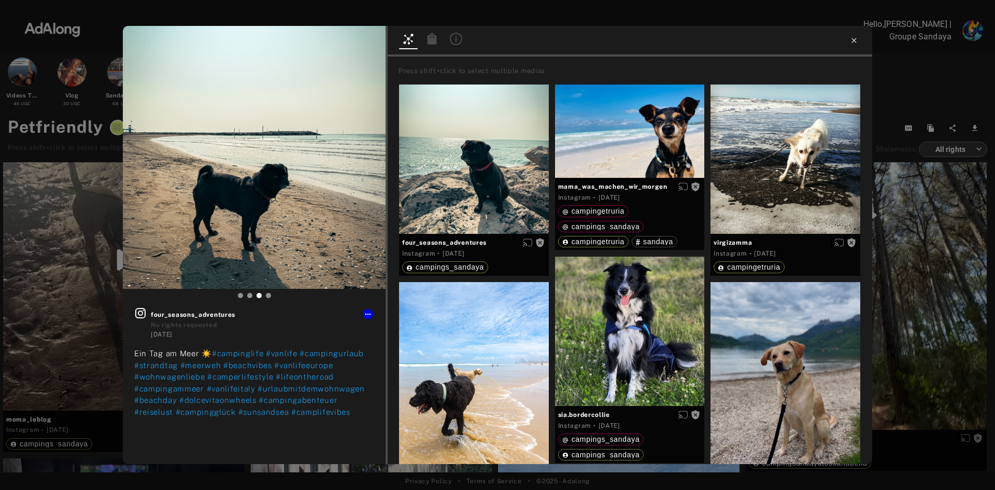
click at [851, 40] on icon at bounding box center [854, 40] width 8 height 8
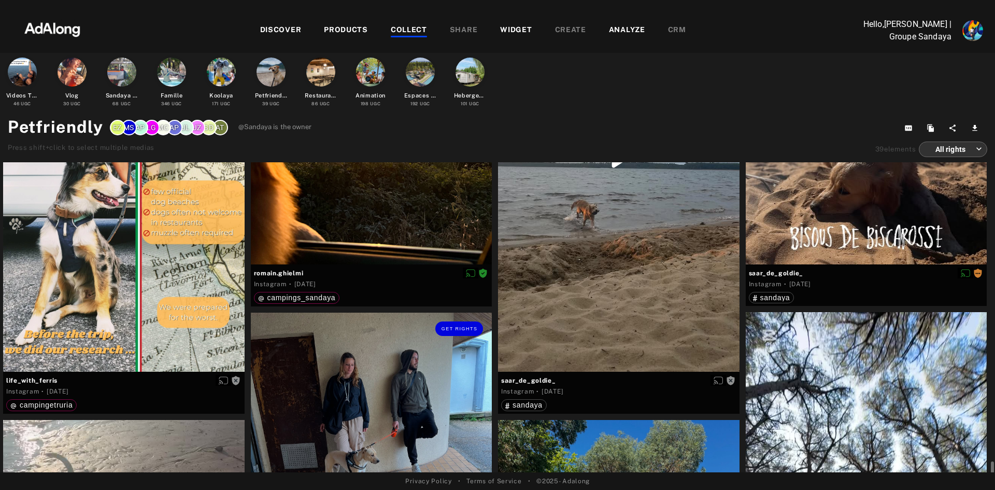
scroll to position [458, 0]
